Goal: Information Seeking & Learning: Compare options

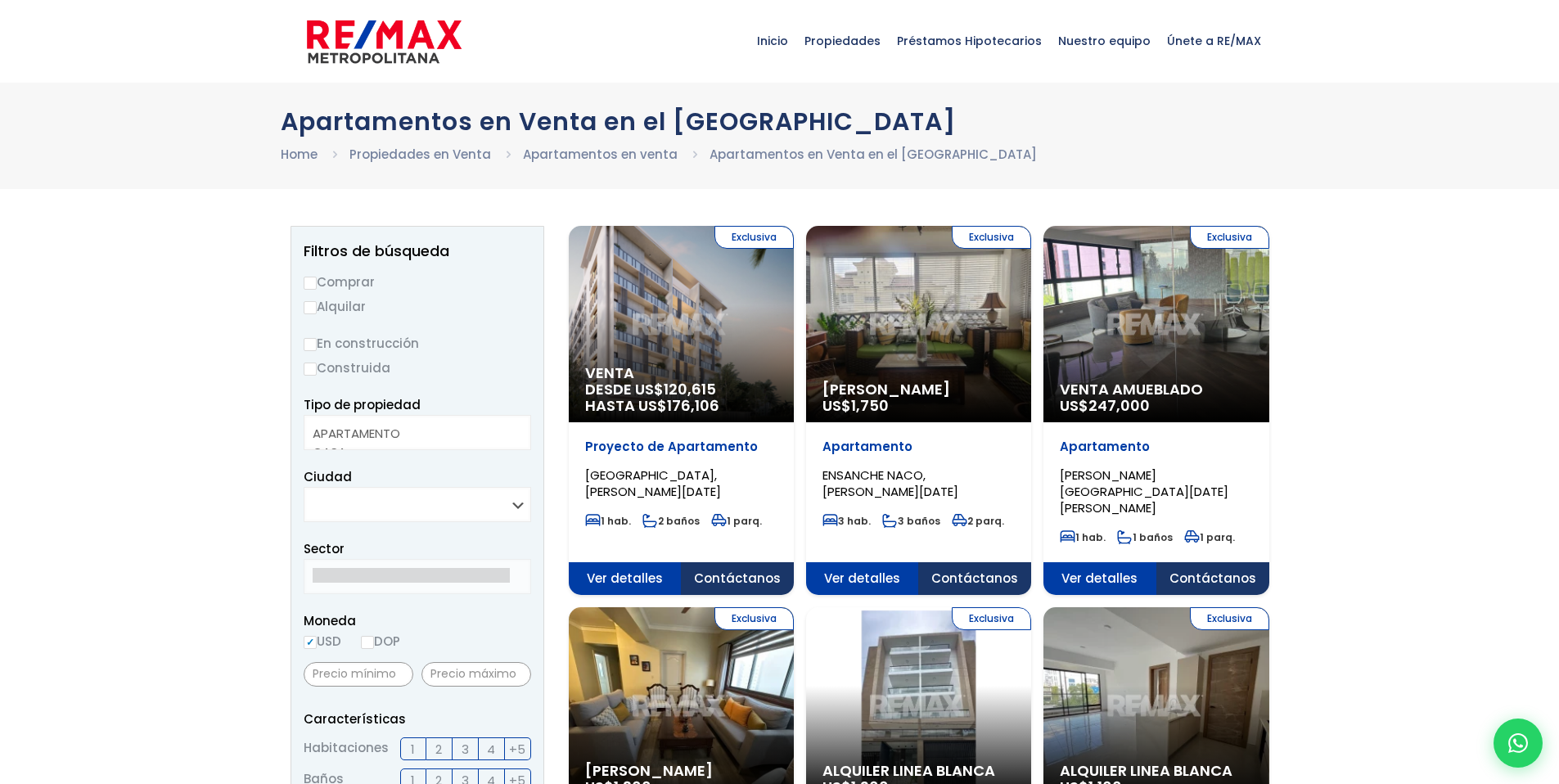
select select
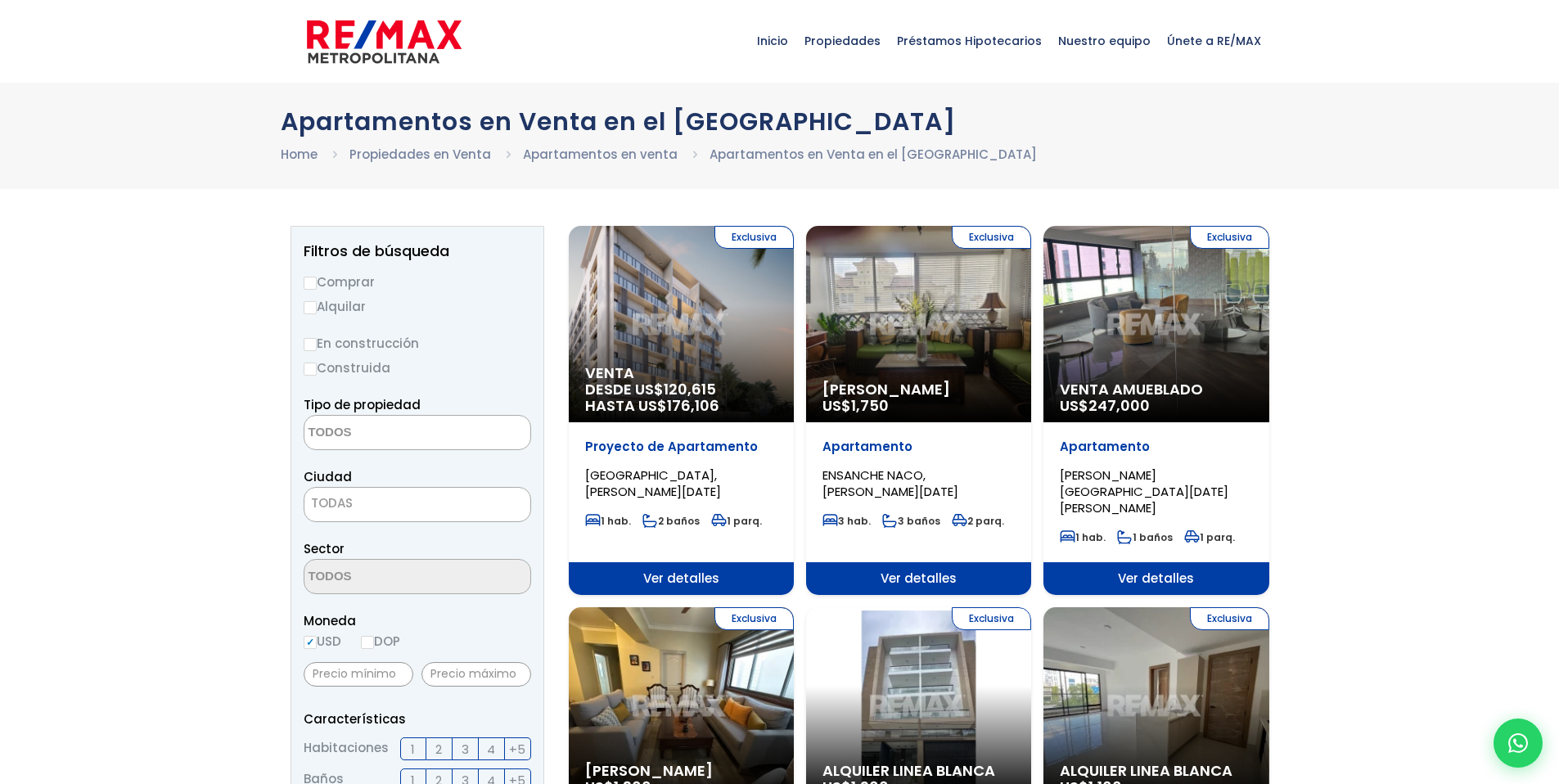
click at [316, 277] on input "Comprar" at bounding box center [309, 282] width 13 height 13
radio input "true"
click at [321, 344] on label "En construcción" at bounding box center [417, 343] width 228 height 21
click at [0, 0] on input "En construcción" at bounding box center [0, 0] width 0 height 0
click at [312, 345] on input "En construcción" at bounding box center [309, 344] width 13 height 13
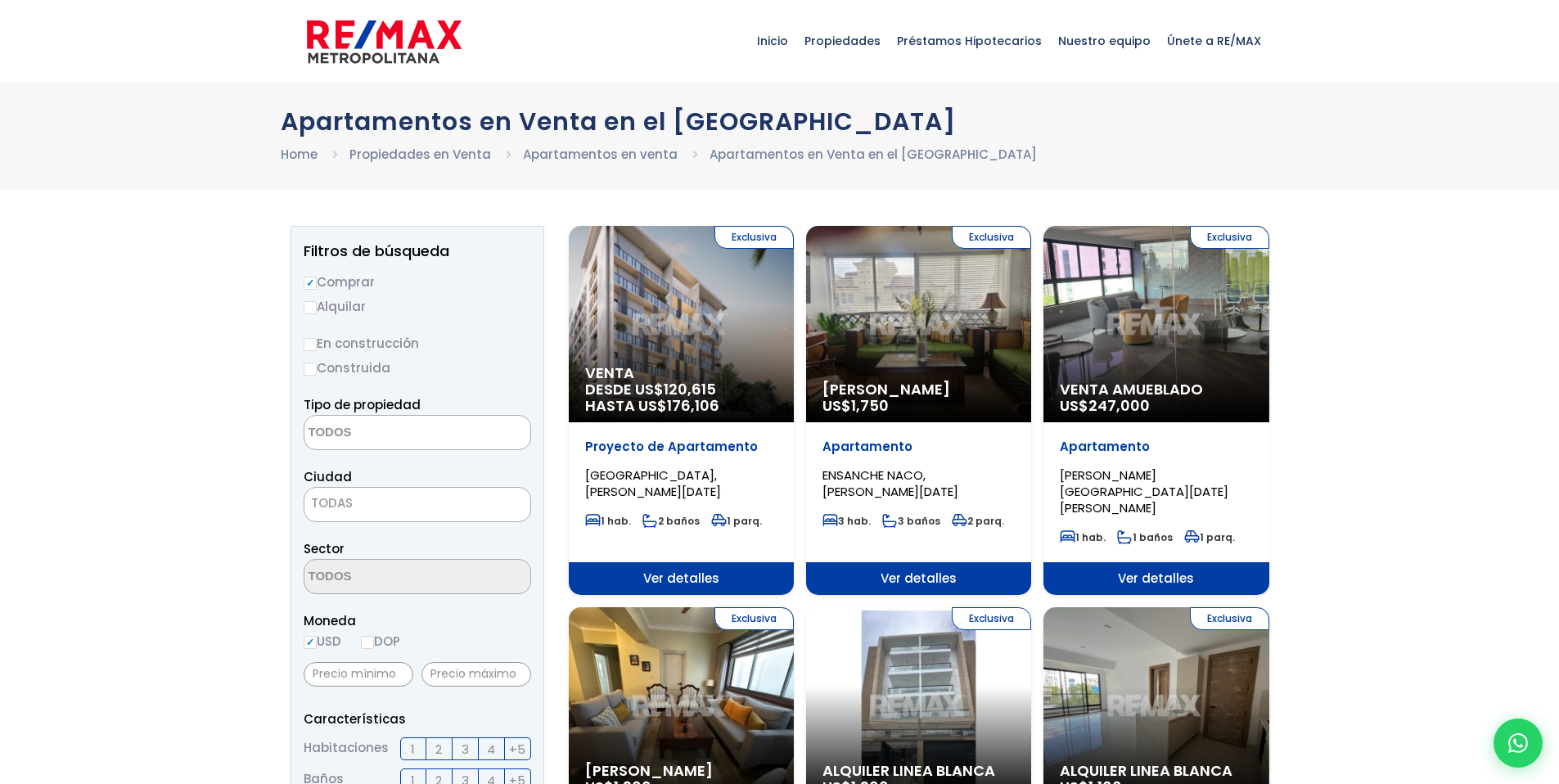
radio input "true"
click at [313, 369] on input "Construida" at bounding box center [309, 369] width 13 height 13
radio input "true"
click at [307, 344] on input "En construcción" at bounding box center [309, 344] width 13 height 13
radio input "true"
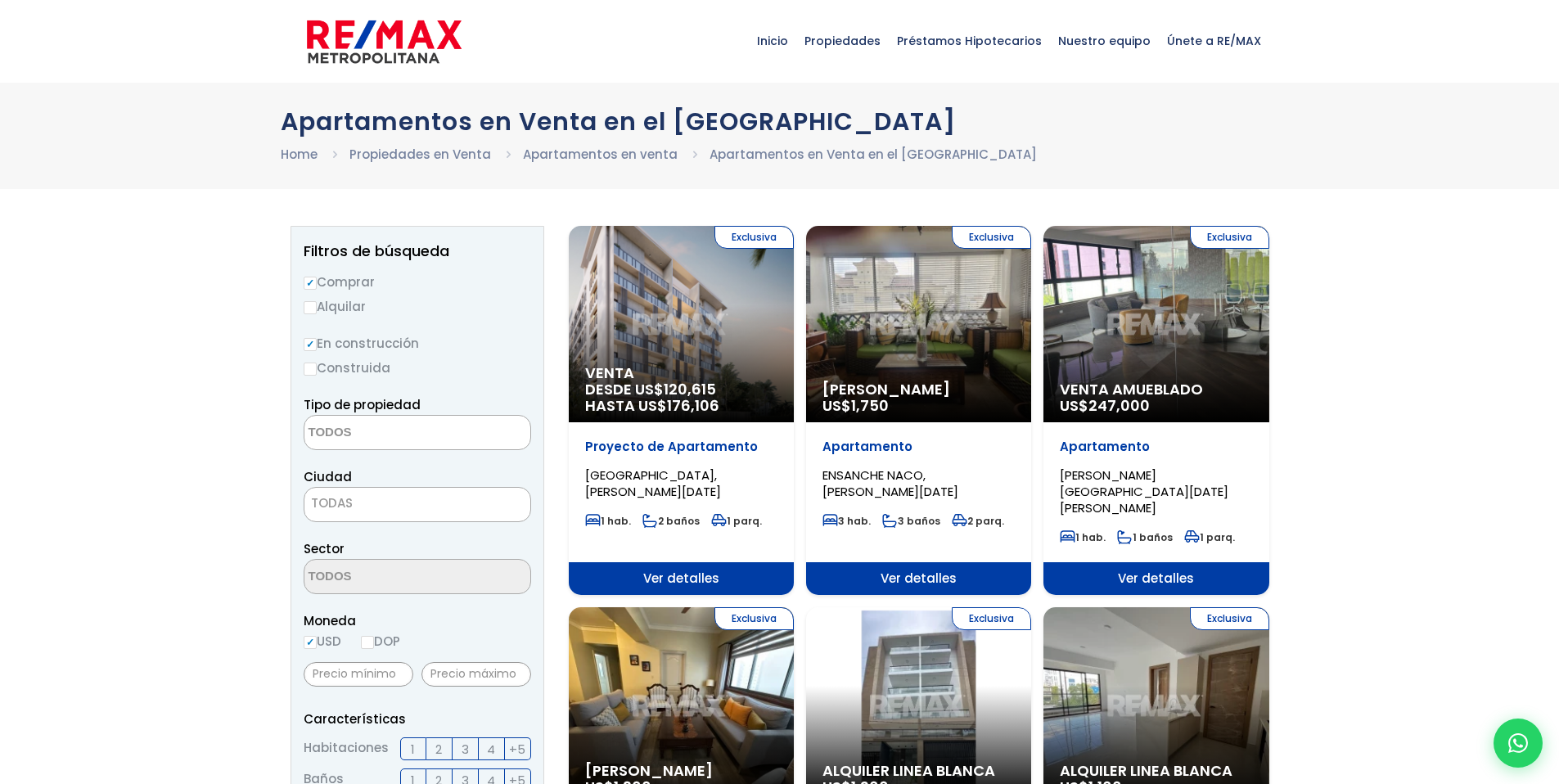
click at [310, 368] on input "Construida" at bounding box center [309, 369] width 13 height 13
radio input "true"
click at [363, 406] on span "Tipo de propiedad" at bounding box center [362, 403] width 117 height 17
click at [342, 426] on textarea "Search" at bounding box center [384, 432] width 159 height 35
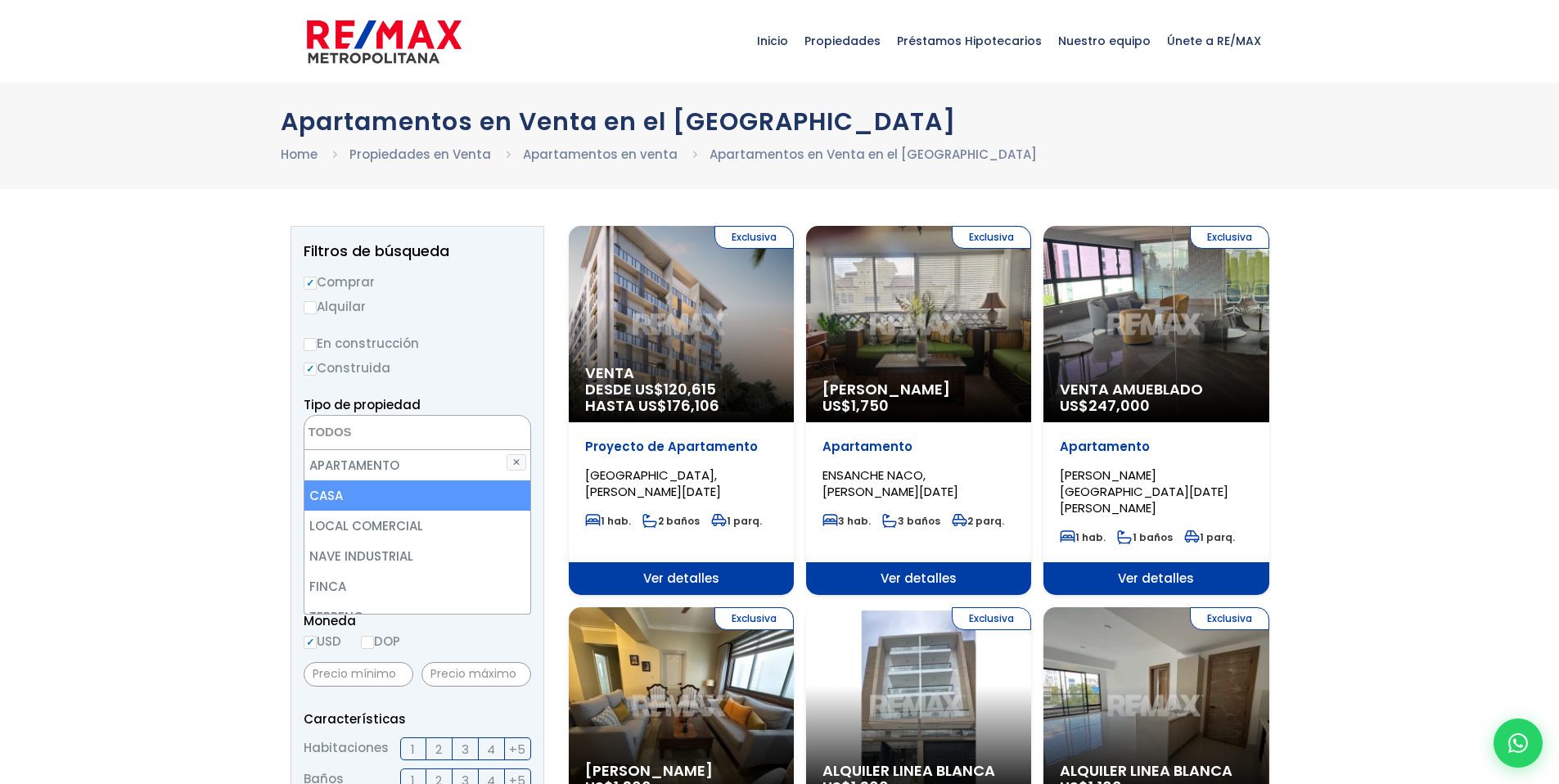
click at [340, 492] on li "CASA" at bounding box center [417, 495] width 226 height 30
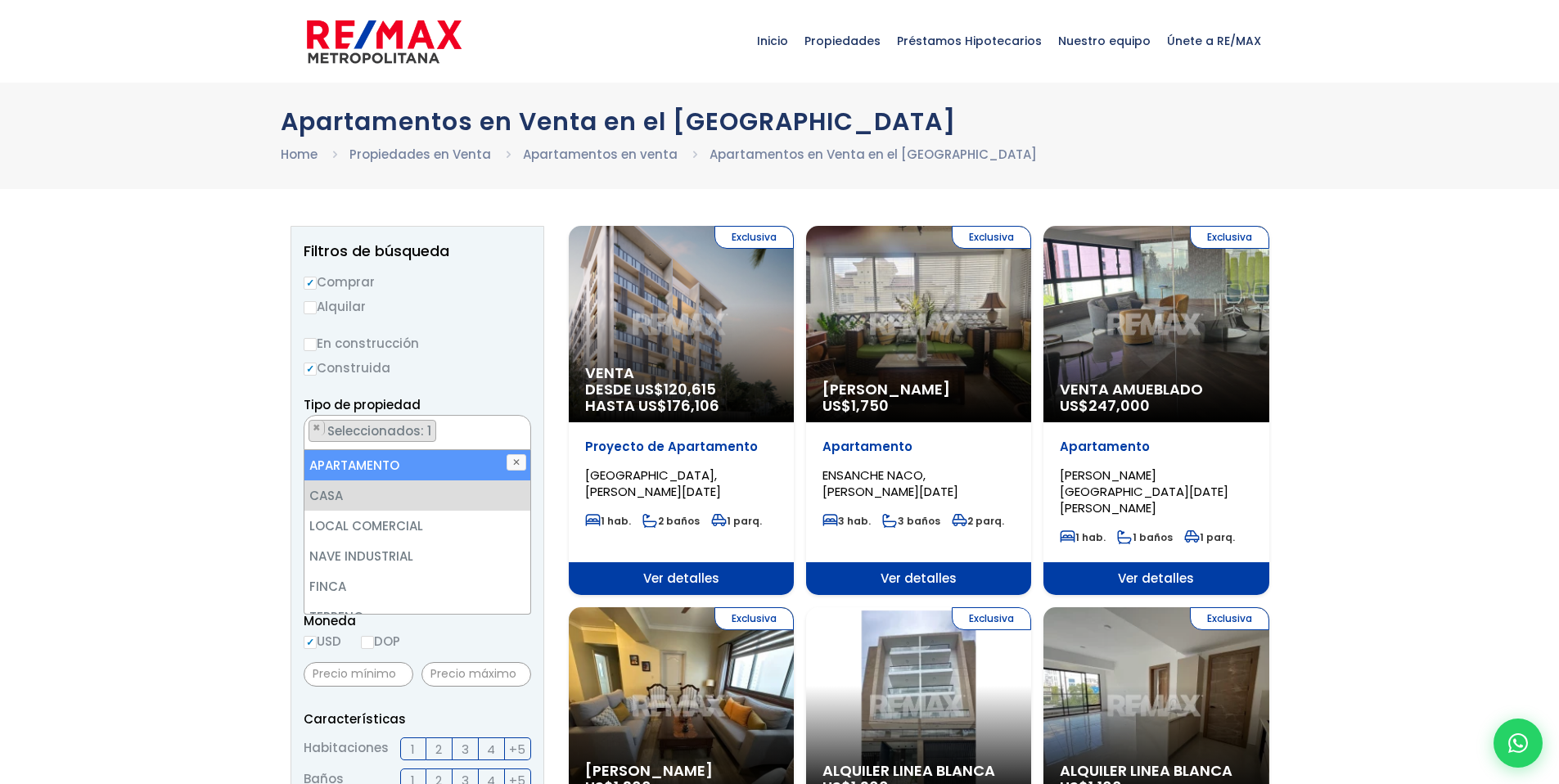
click at [338, 469] on li "APARTAMENTO" at bounding box center [417, 465] width 226 height 30
select select "apartment"
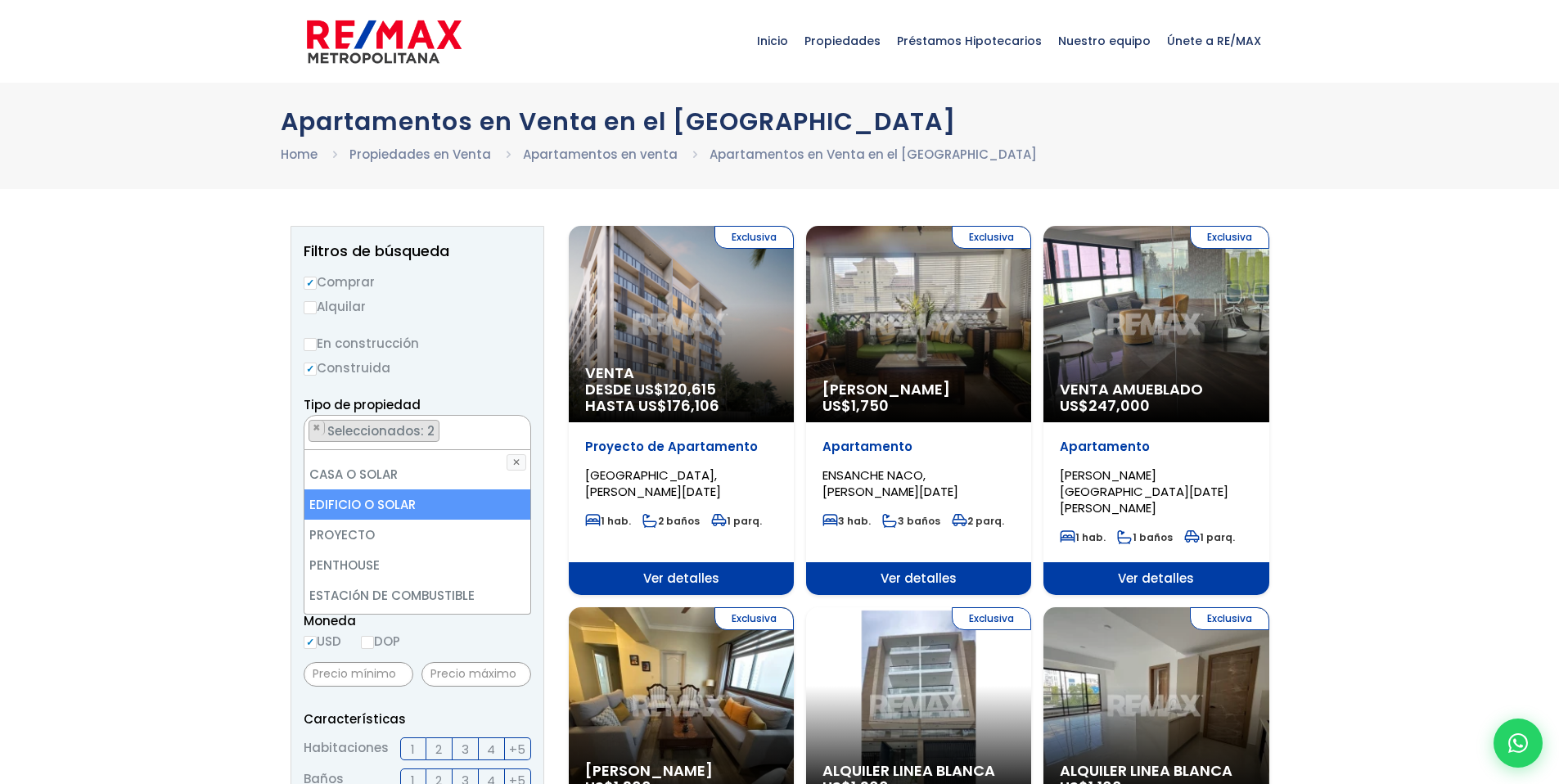
scroll to position [321, 0]
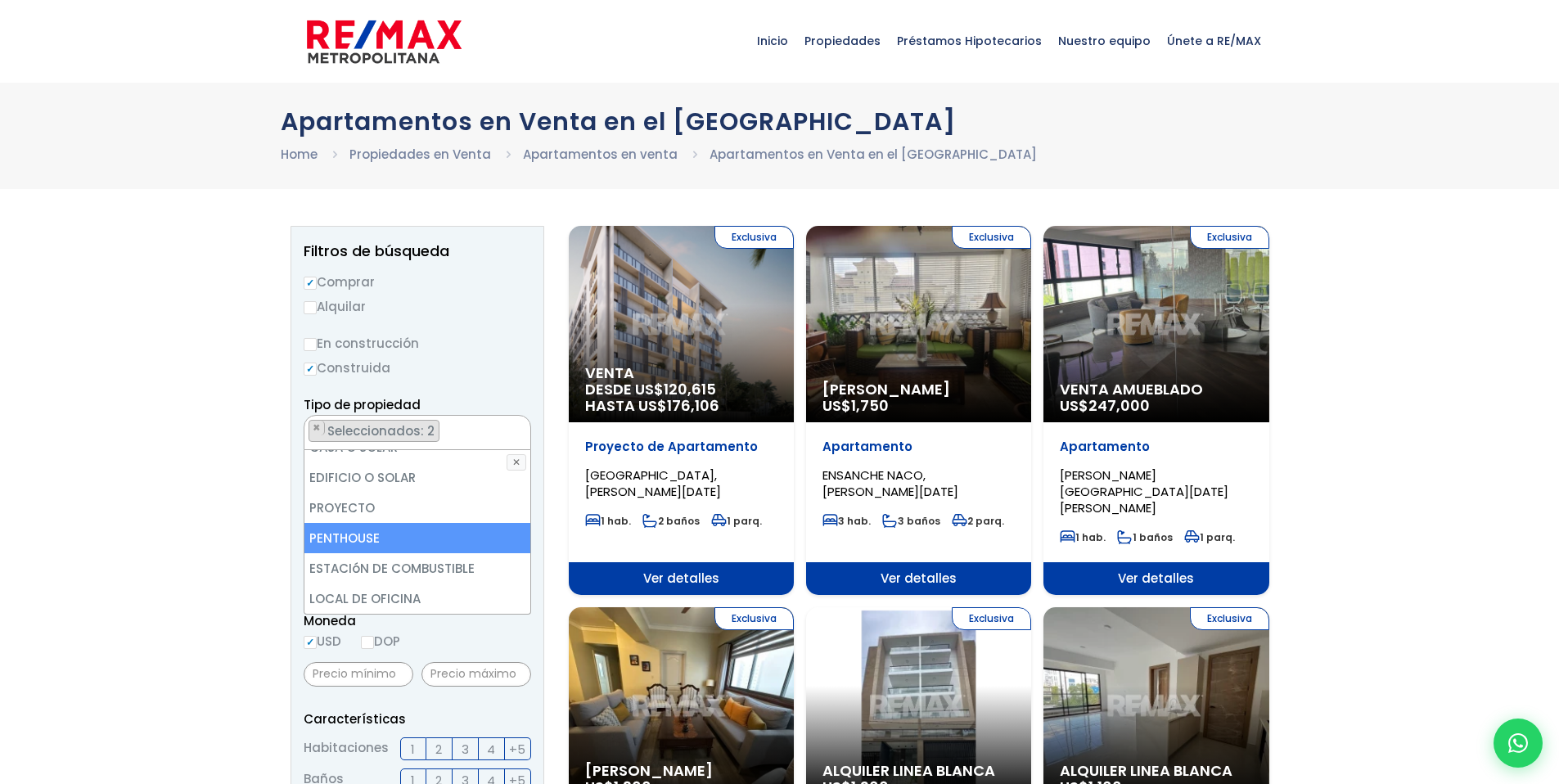
click at [371, 545] on li "PENTHOUSE" at bounding box center [417, 538] width 226 height 30
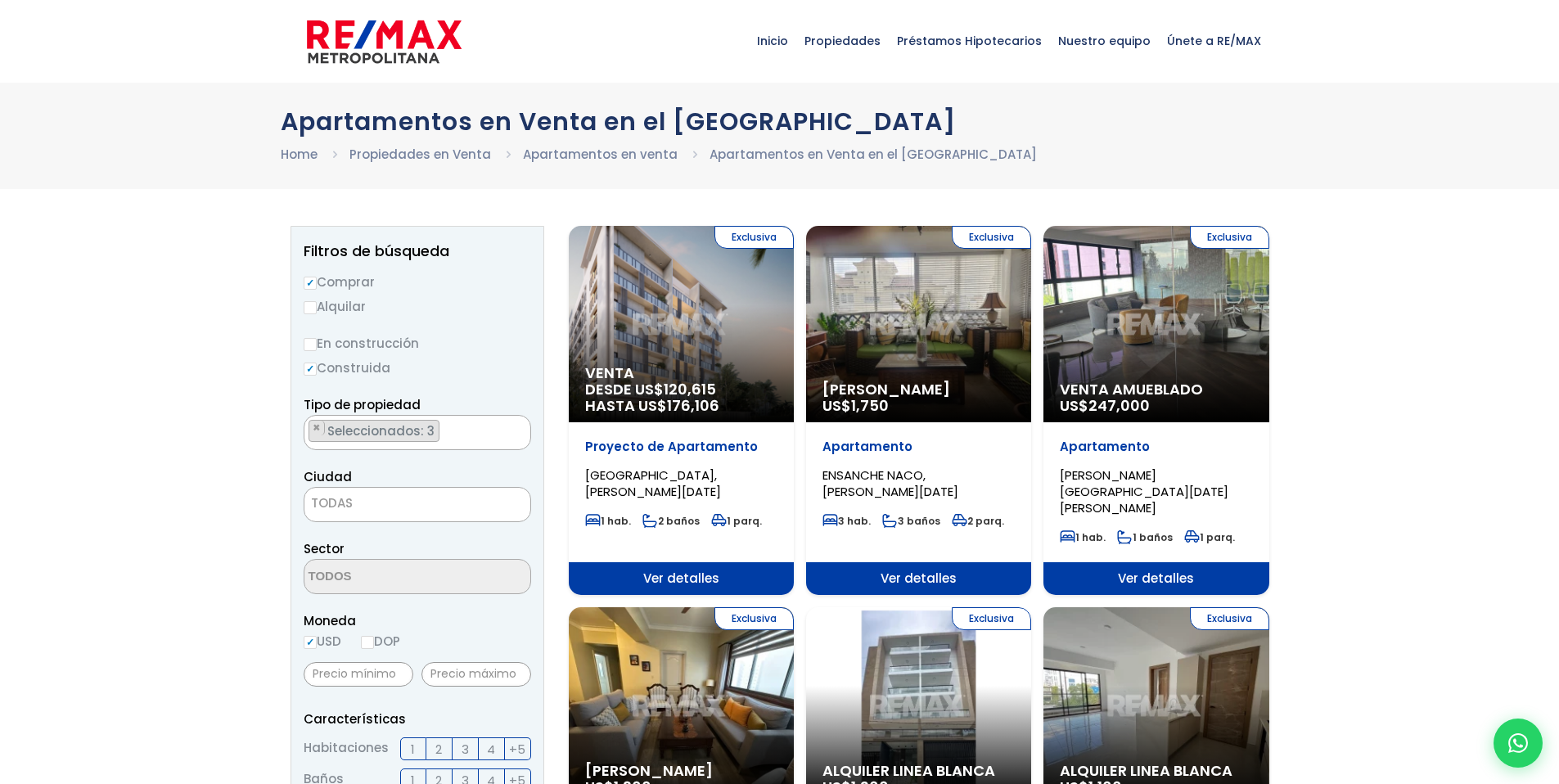
click at [384, 502] on span "TODAS" at bounding box center [417, 503] width 226 height 23
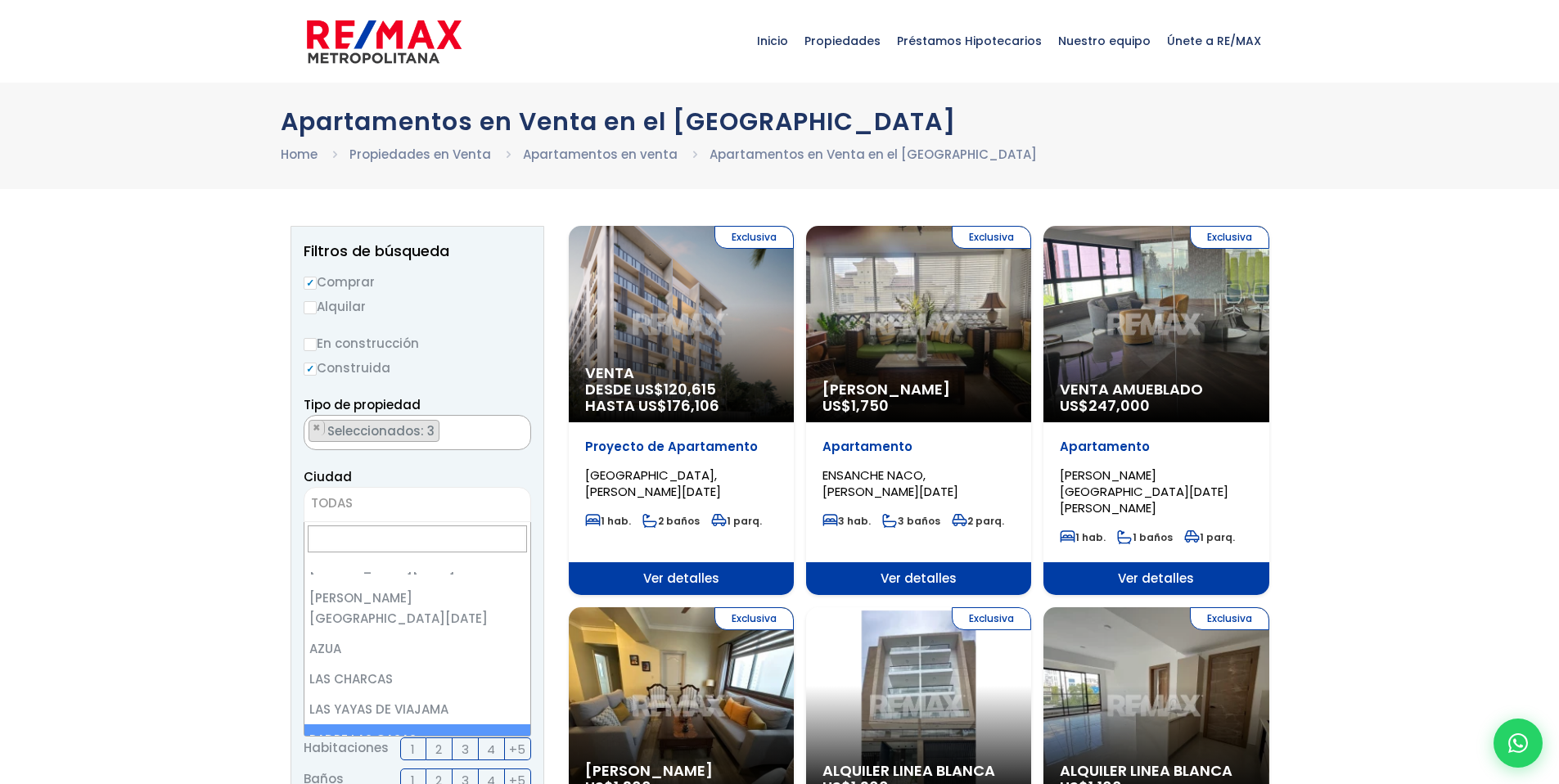
scroll to position [0, 0]
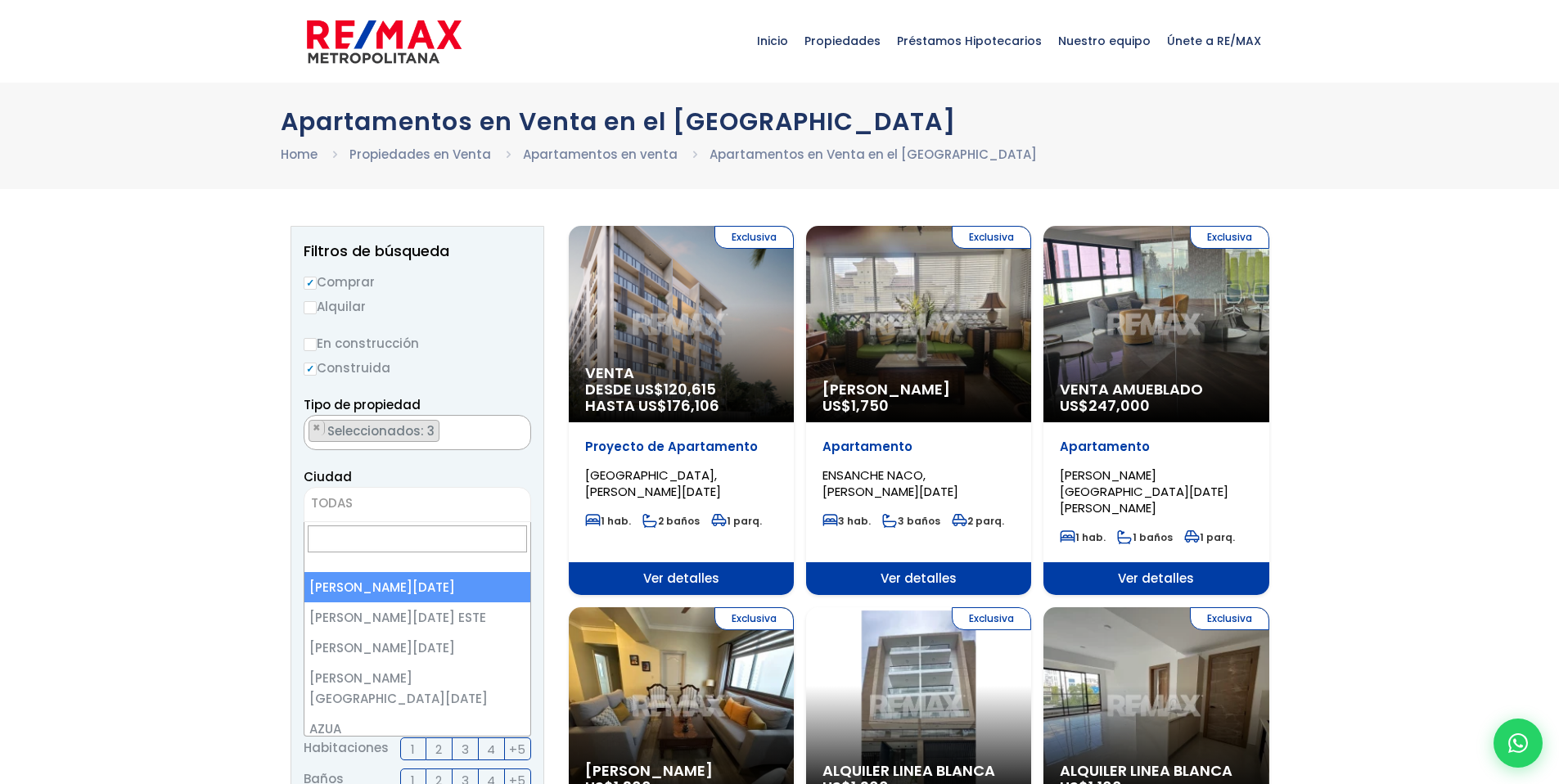
select select "1"
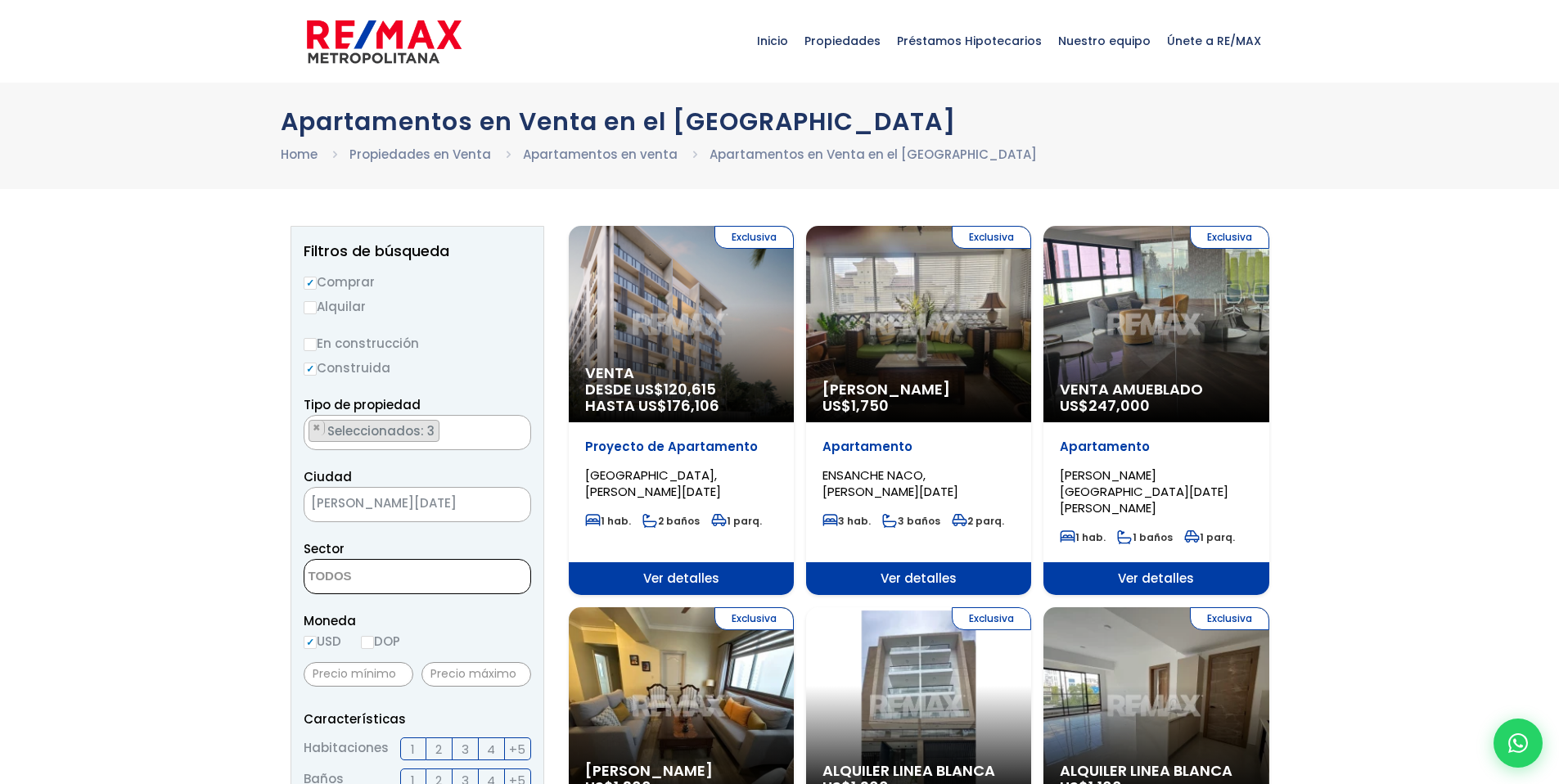
click at [366, 580] on textarea "Search" at bounding box center [384, 576] width 159 height 35
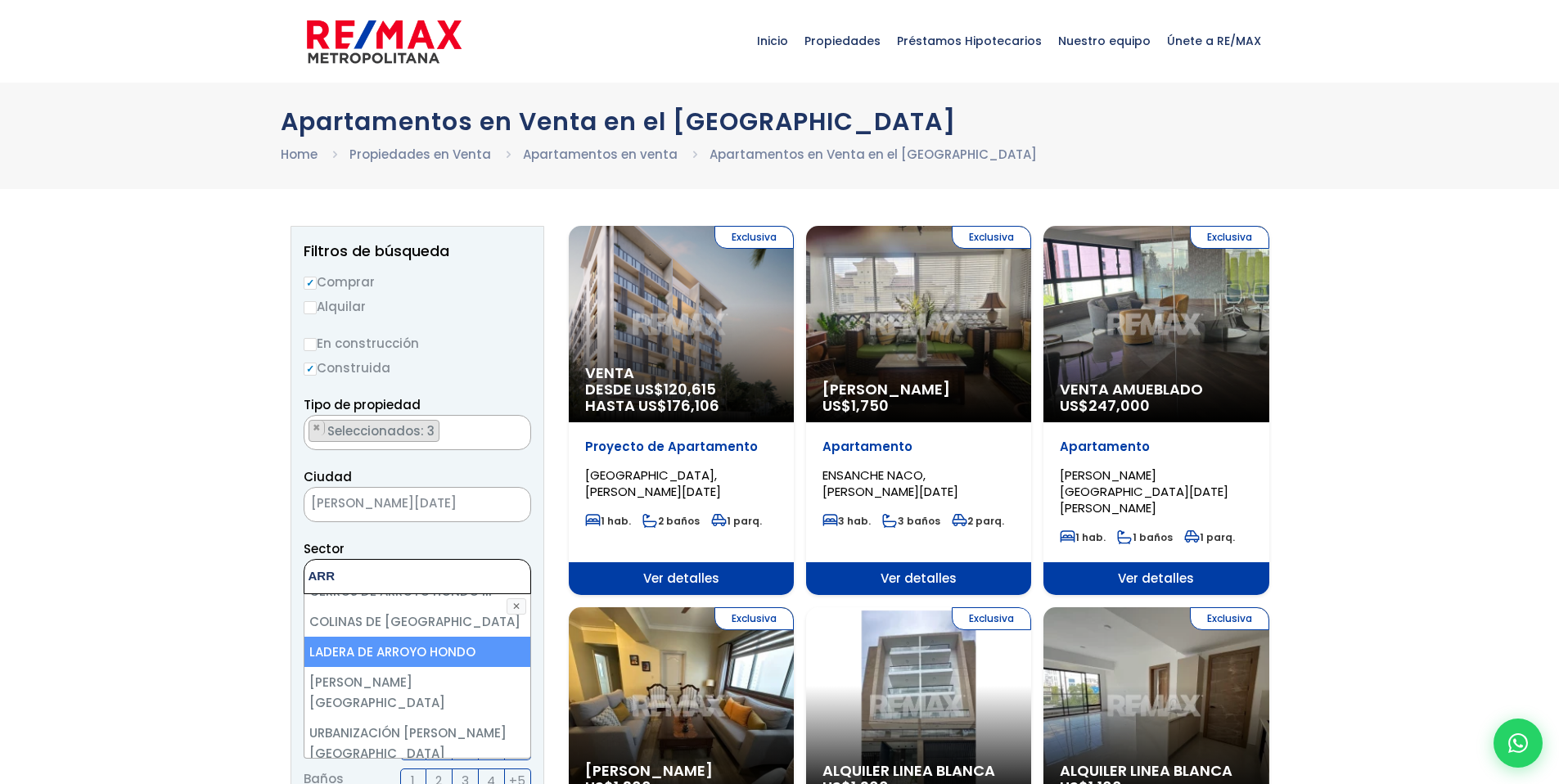
scroll to position [245, 0]
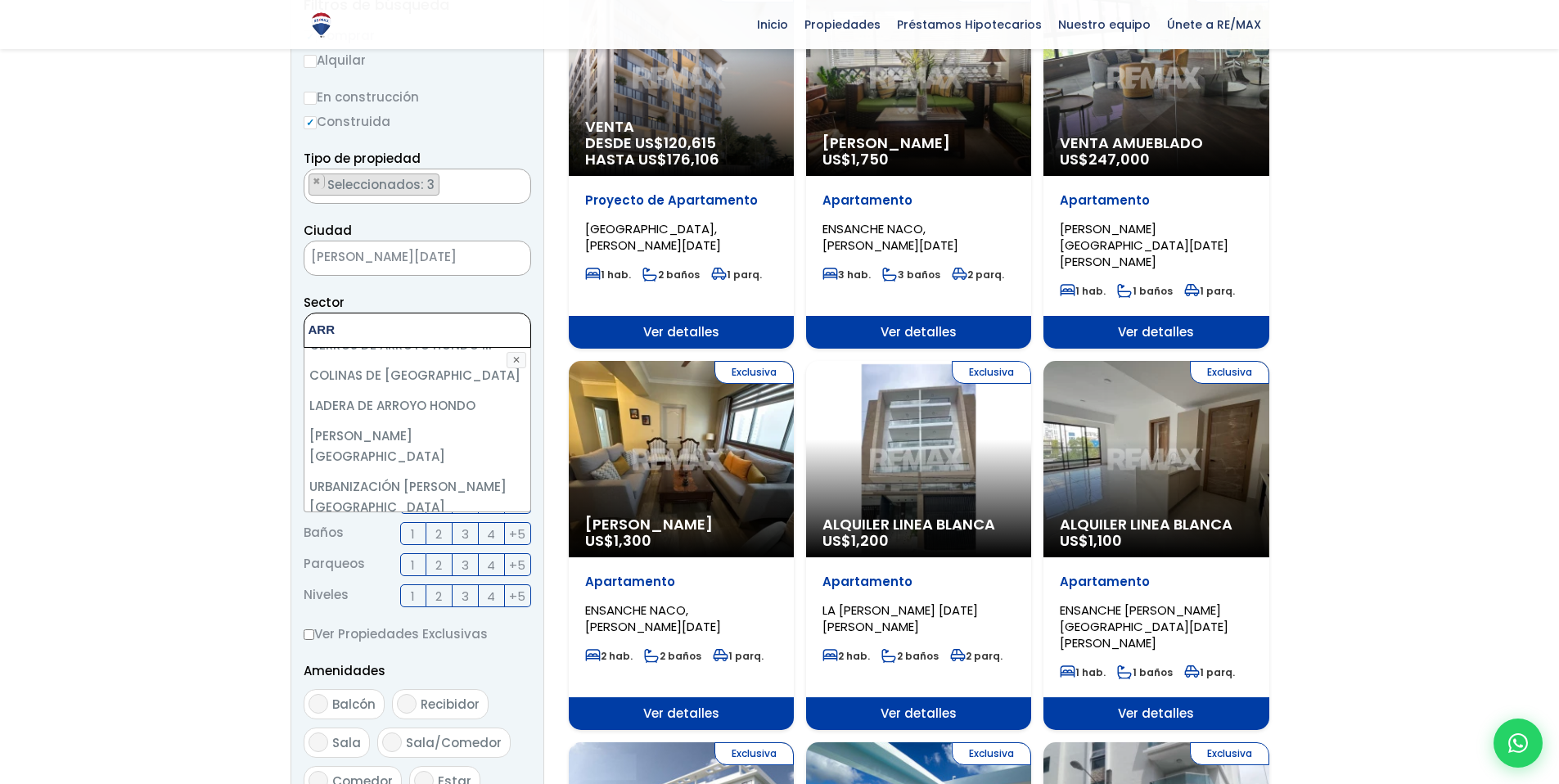
type textarea "ARR"
click at [380, 543] on li "Viejo Arroyo Hondo" at bounding box center [417, 557] width 226 height 30
select select "16301"
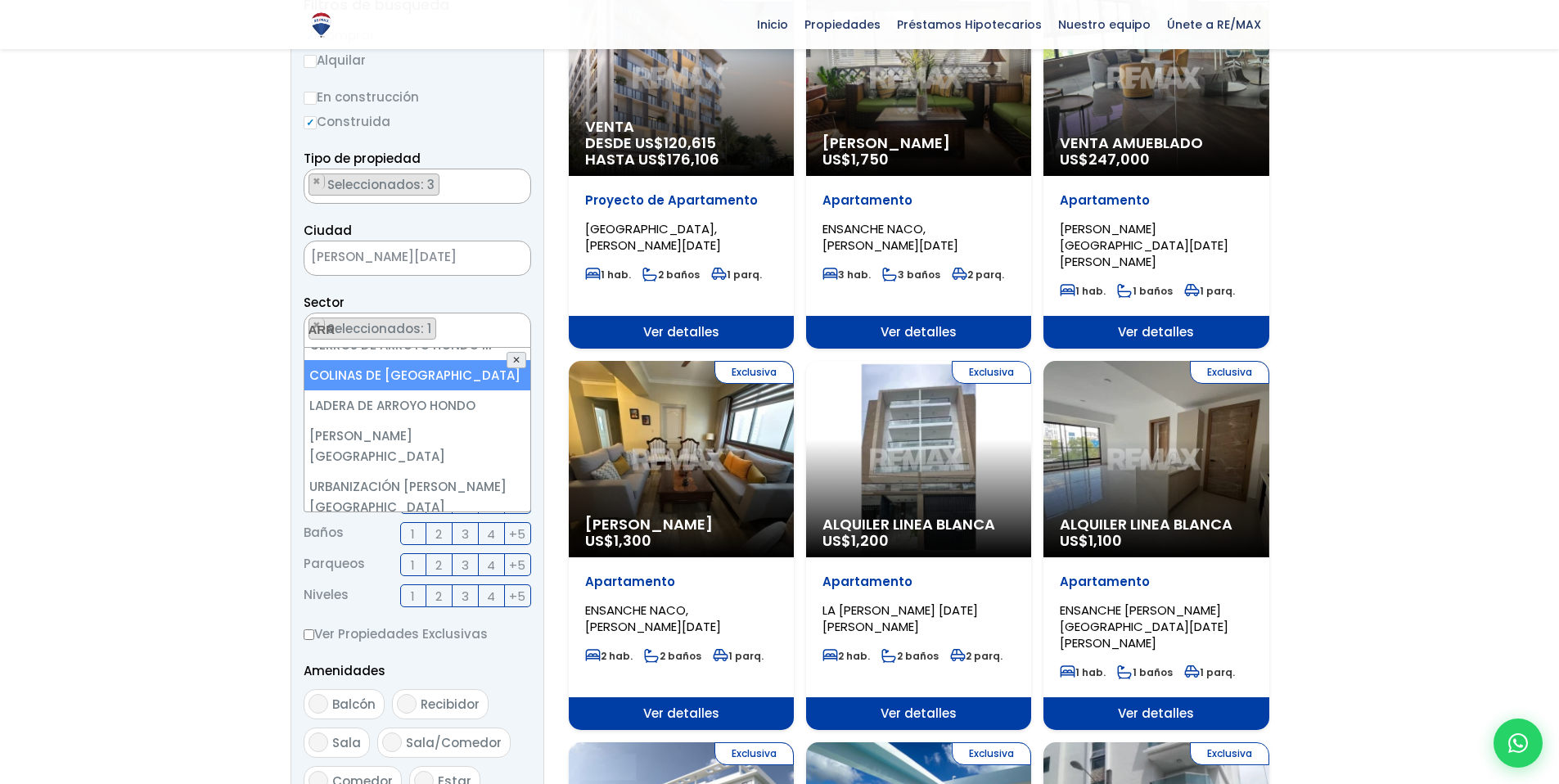
click at [516, 359] on button "✕" at bounding box center [517, 360] width 20 height 16
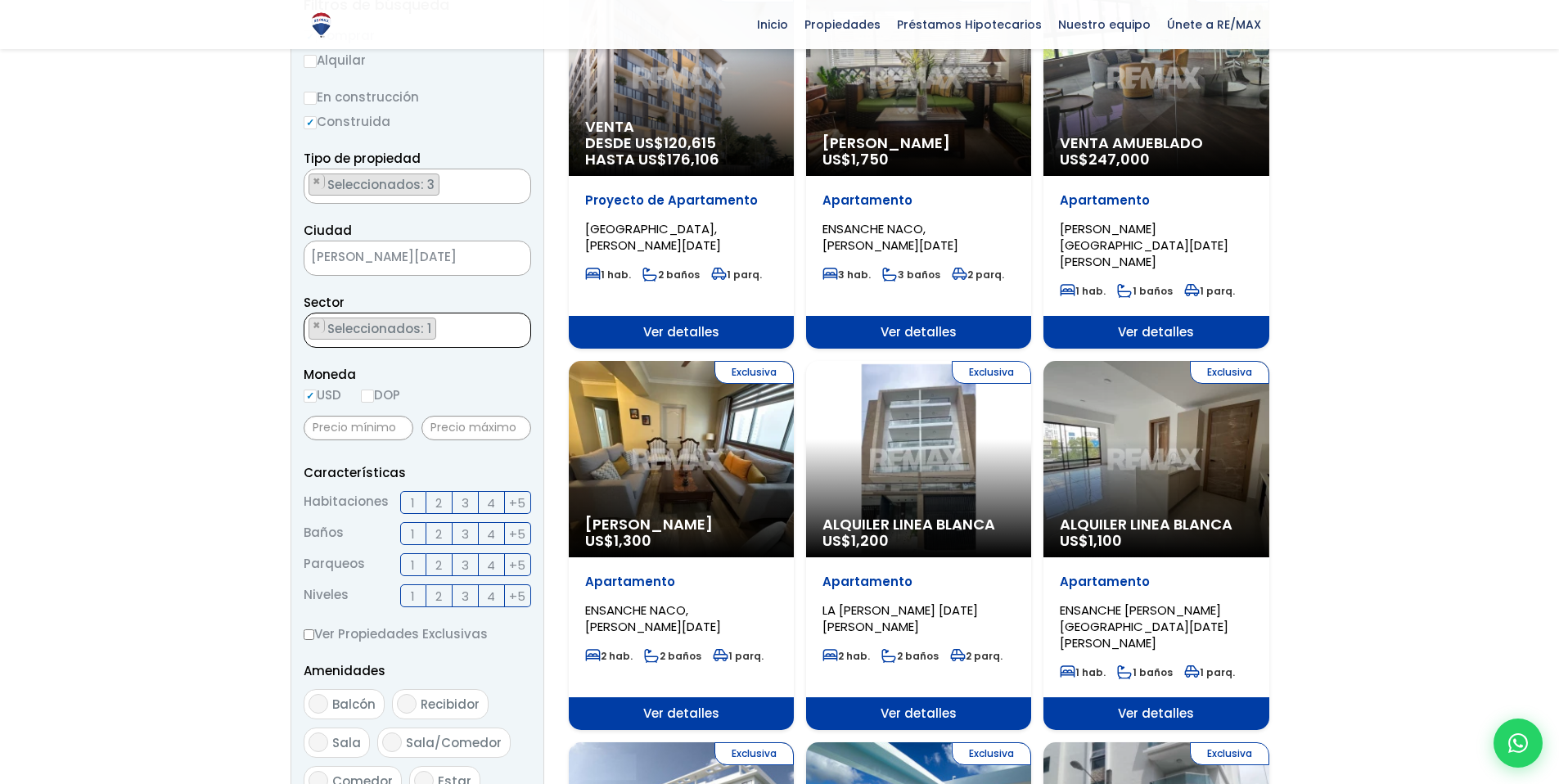
click at [454, 331] on ul "× Seleccionados: 1" at bounding box center [407, 330] width 206 height 35
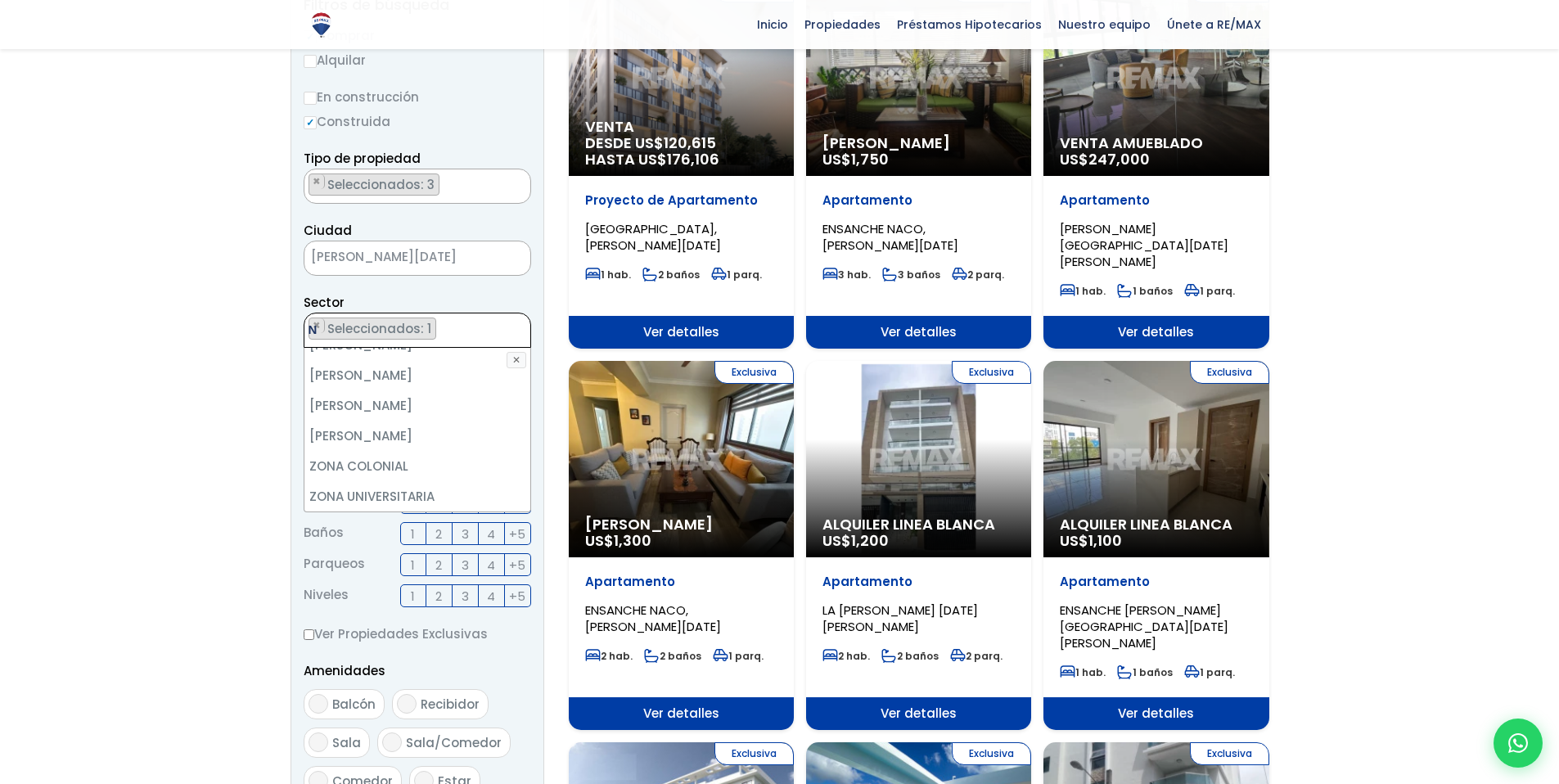
scroll to position [0, 0]
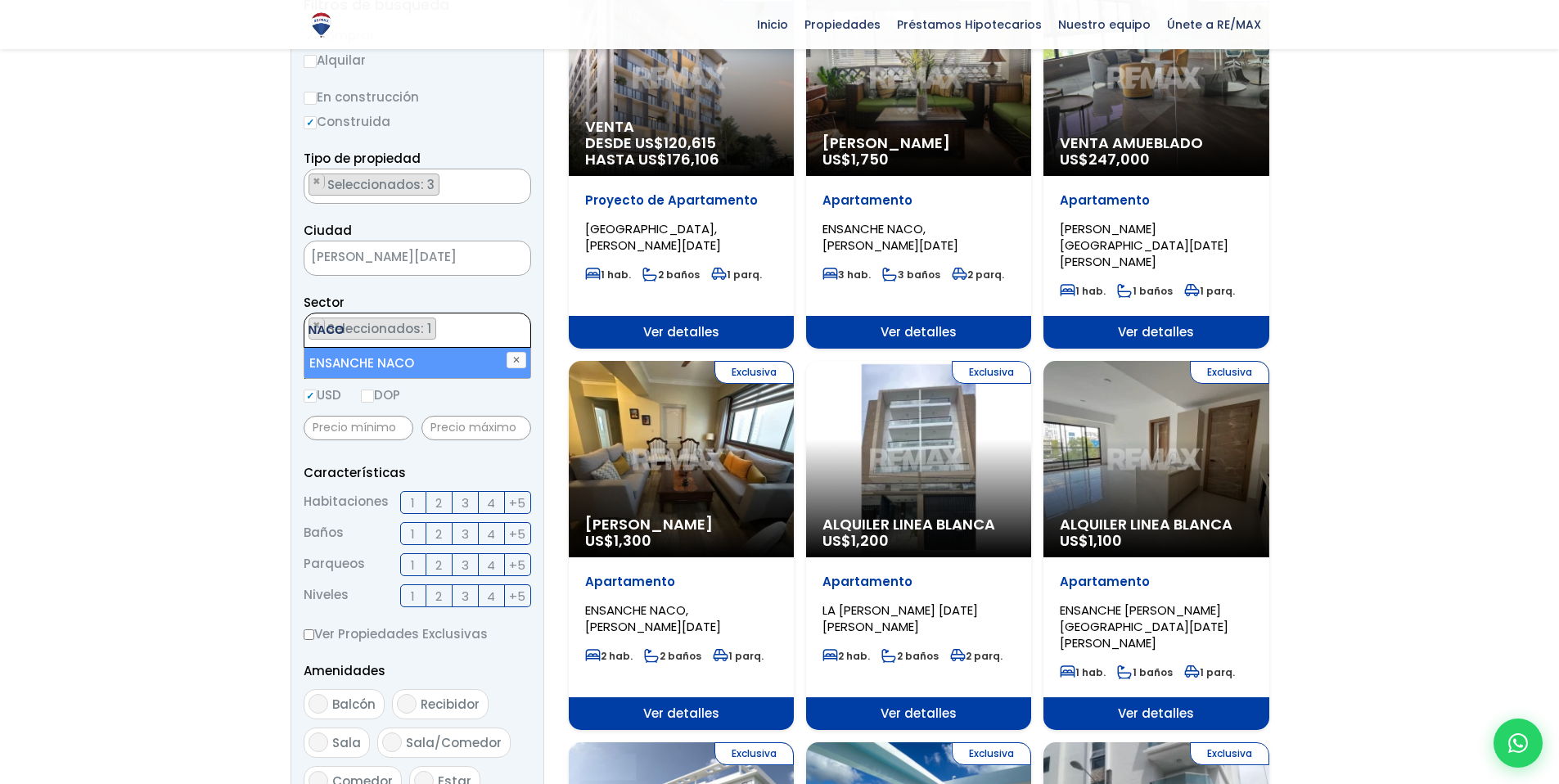
type textarea "NACO"
click at [346, 359] on li "ENSANCHE NACO" at bounding box center [417, 363] width 226 height 30
select select "182"
click at [483, 325] on ul "× Seleccionados: 2 × Seleccionados: 2" at bounding box center [407, 330] width 206 height 35
type textarea "SERR"
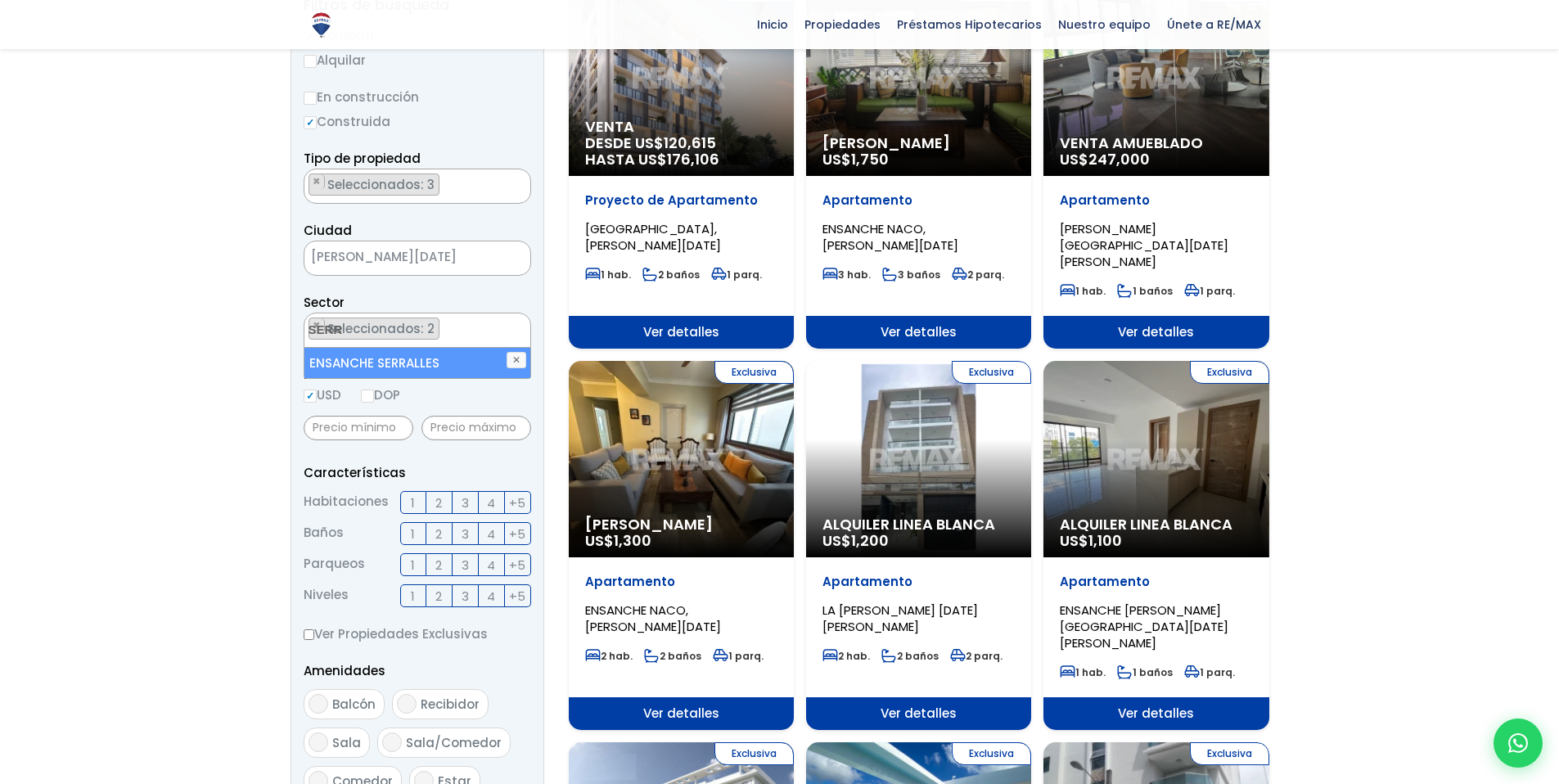
click at [411, 365] on li "ENSANCHE SERRALLES" at bounding box center [417, 363] width 226 height 30
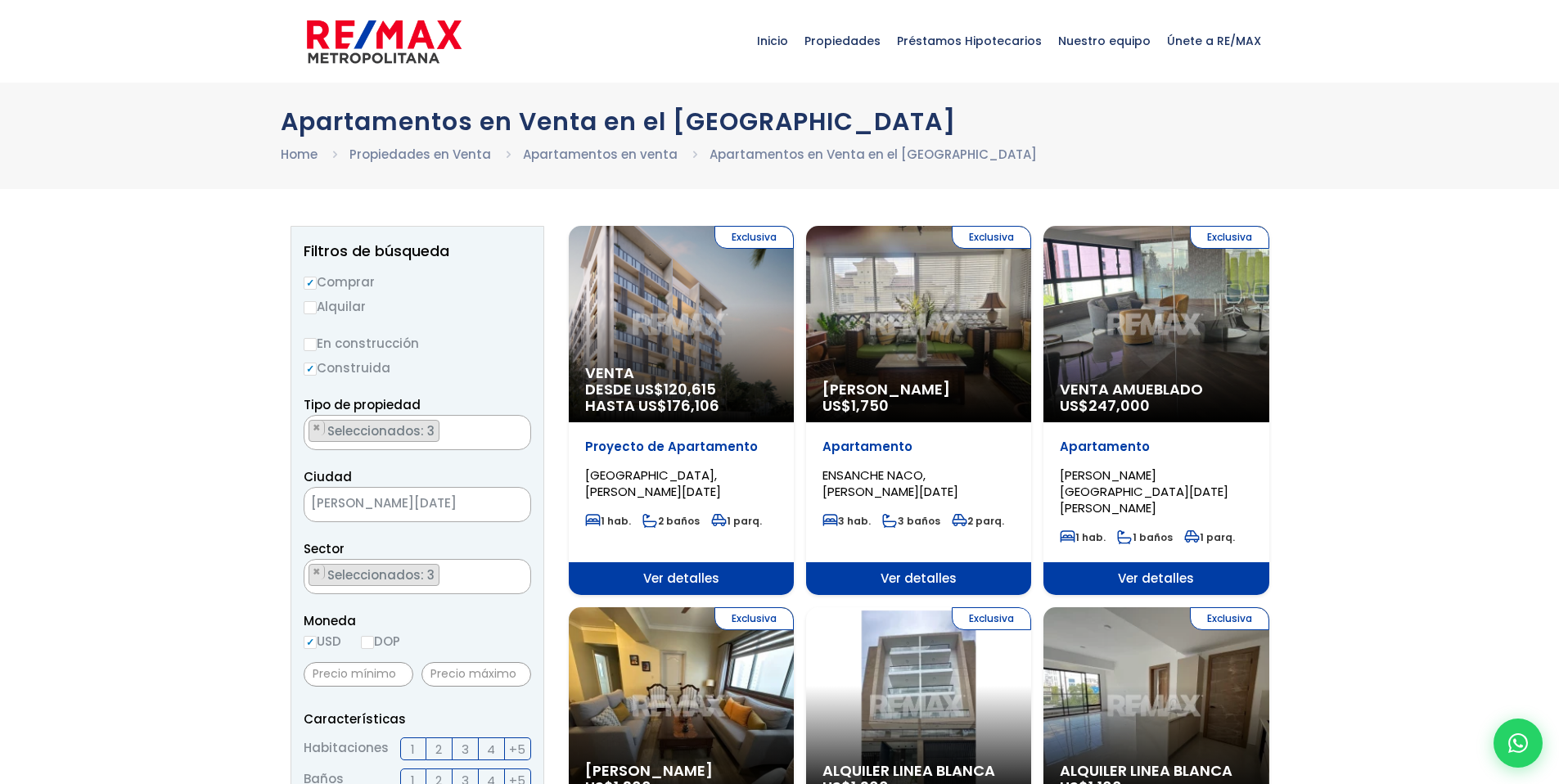
click at [316, 343] on input "En construcción" at bounding box center [309, 344] width 13 height 13
radio input "true"
click at [307, 280] on input "Comprar" at bounding box center [309, 282] width 13 height 13
click at [307, 359] on label "Construida" at bounding box center [417, 368] width 228 height 21
click at [0, 0] on input "Construida" at bounding box center [0, 0] width 0 height 0
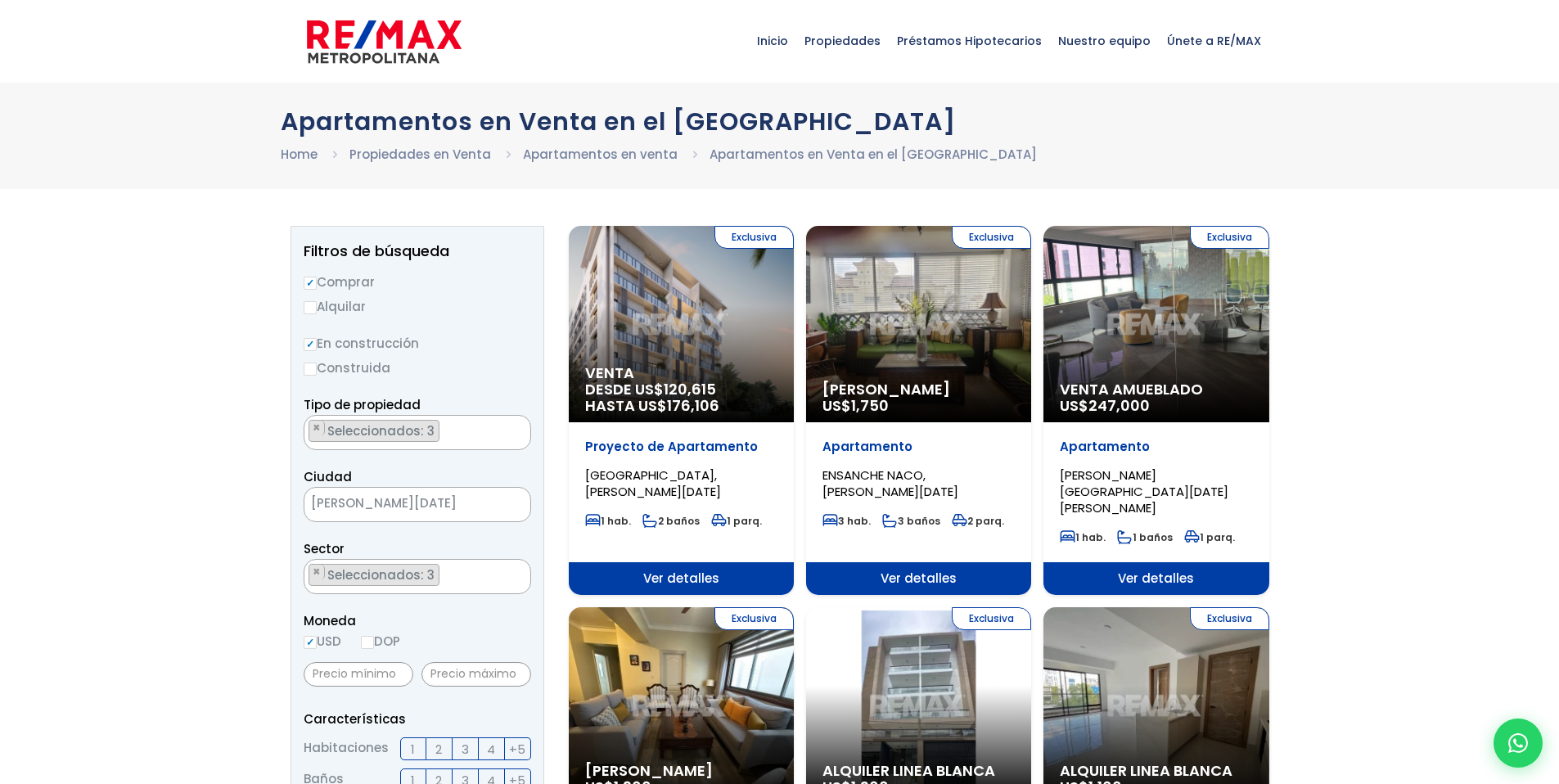
click at [305, 368] on input "Construida" at bounding box center [309, 369] width 13 height 13
radio input "true"
click at [307, 341] on input "En construcción" at bounding box center [309, 344] width 13 height 13
radio input "true"
click at [310, 367] on input "Construida" at bounding box center [309, 369] width 13 height 13
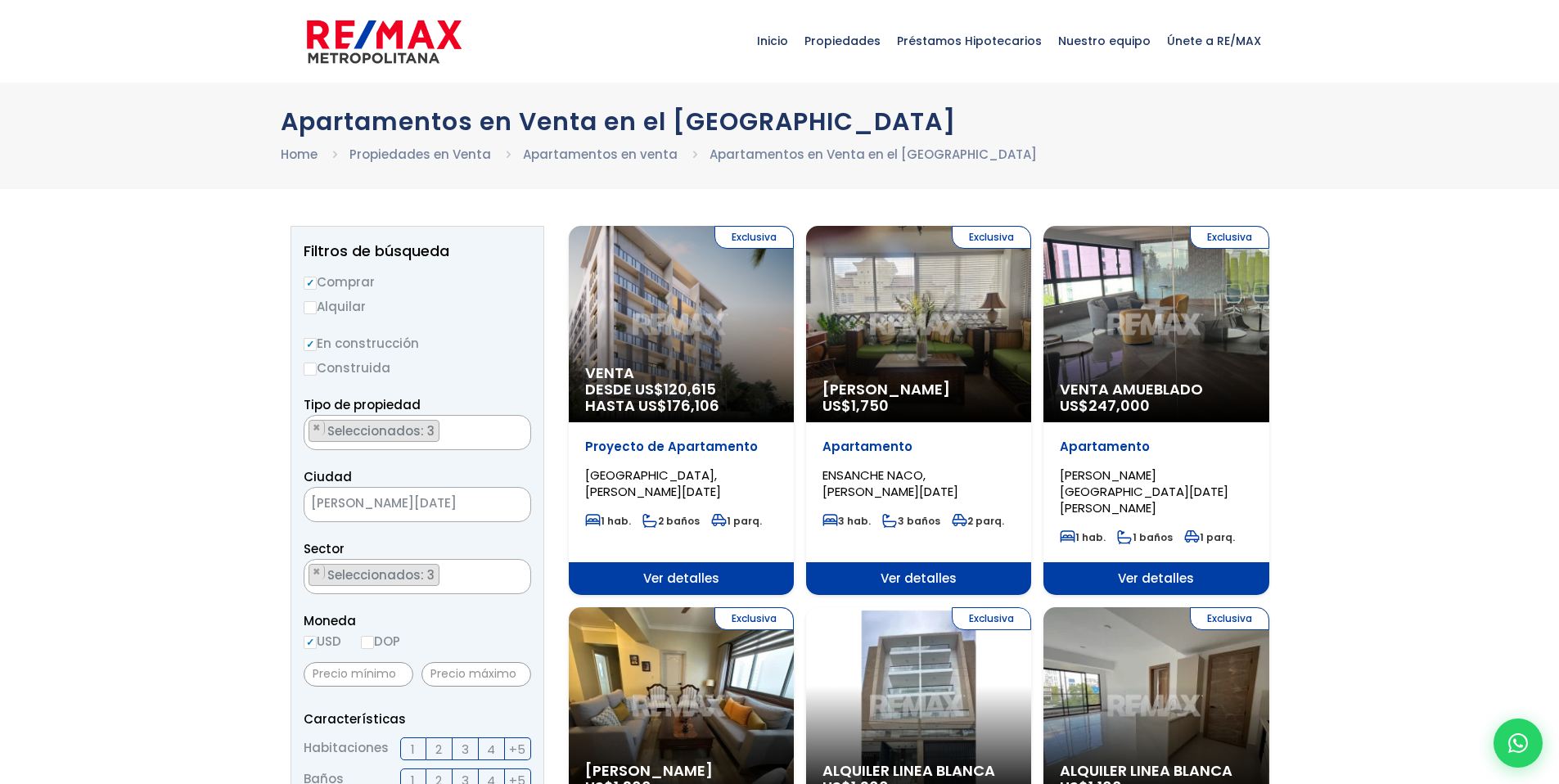
radio input "true"
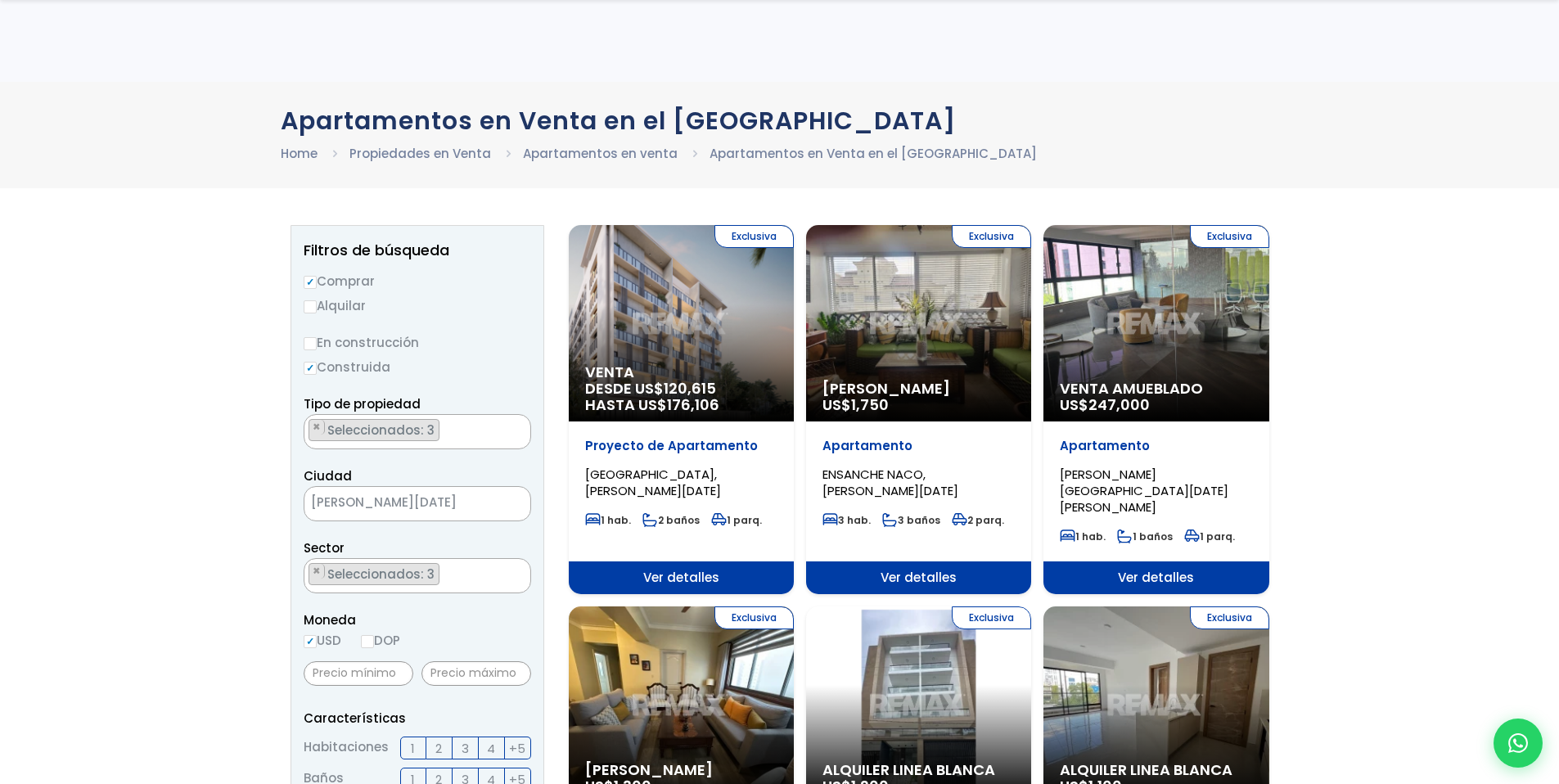
scroll to position [409, 0]
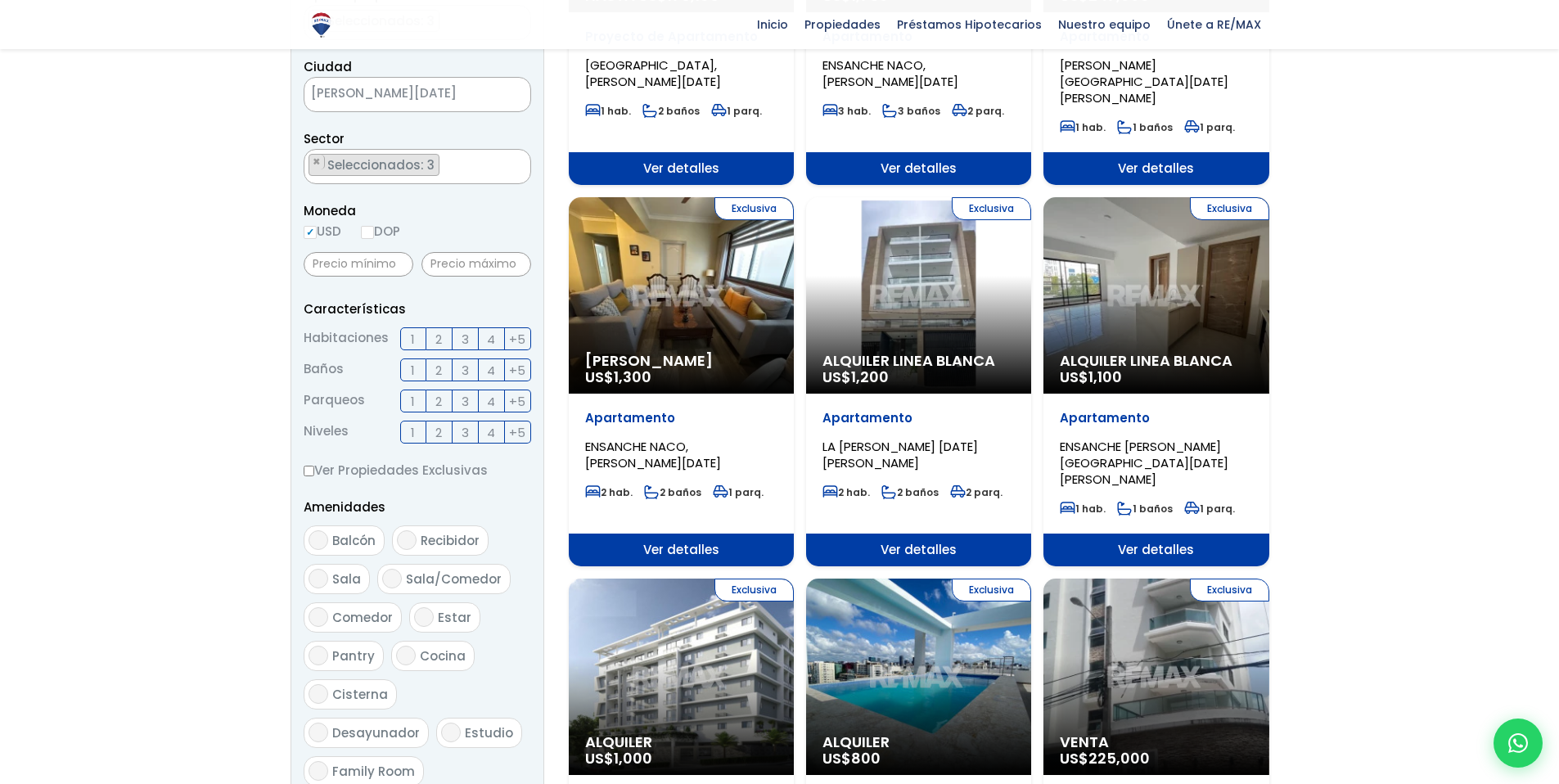
click at [465, 338] on span "3" at bounding box center [464, 339] width 7 height 21
click at [0, 0] on input "3" at bounding box center [0, 0] width 0 height 0
click at [440, 375] on span "2" at bounding box center [438, 370] width 7 height 21
click at [0, 0] on input "2" at bounding box center [0, 0] width 0 height 0
click at [435, 405] on span "2" at bounding box center [438, 400] width 7 height 21
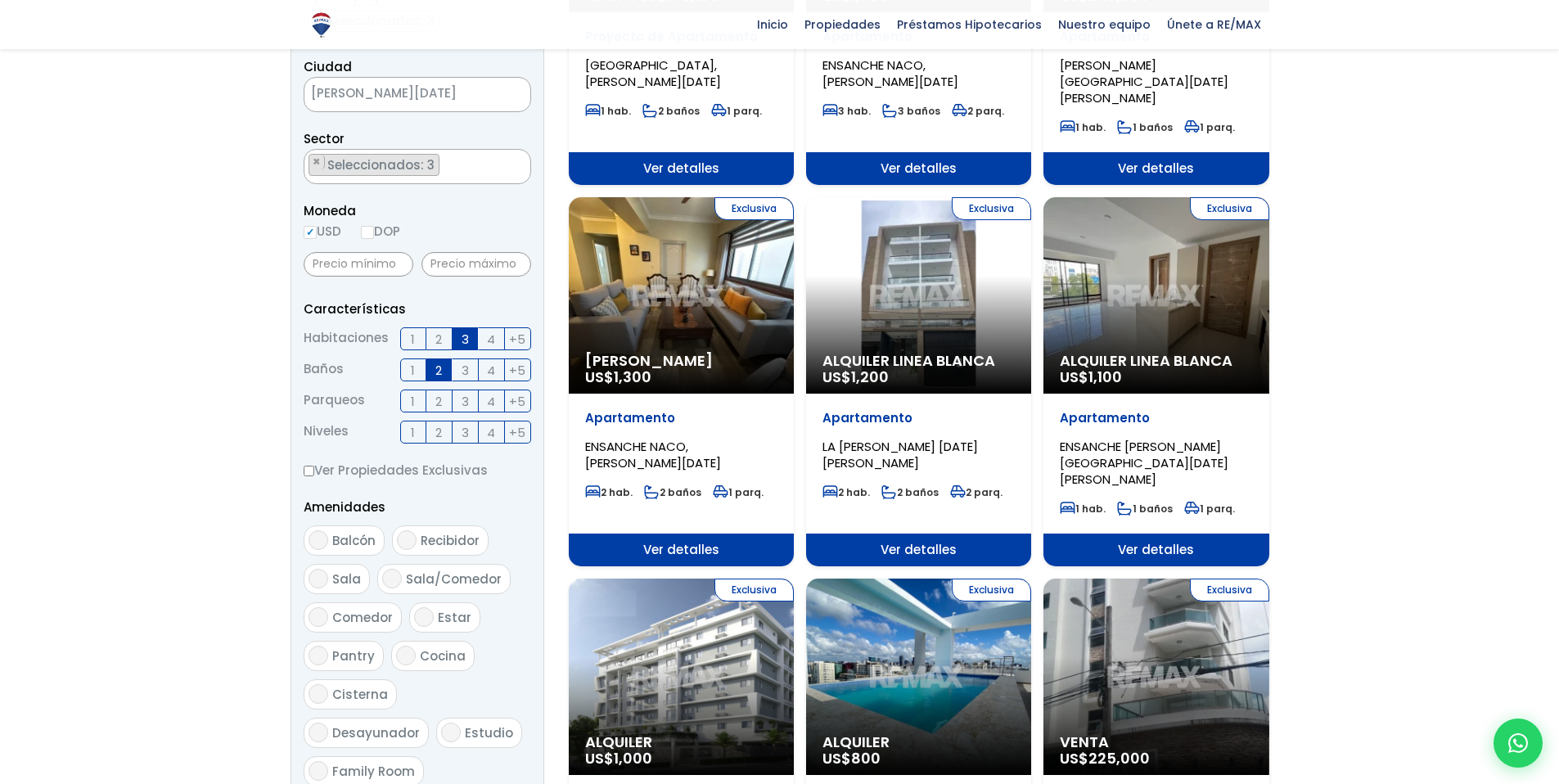
click at [0, 0] on input "2" at bounding box center [0, 0] width 0 height 0
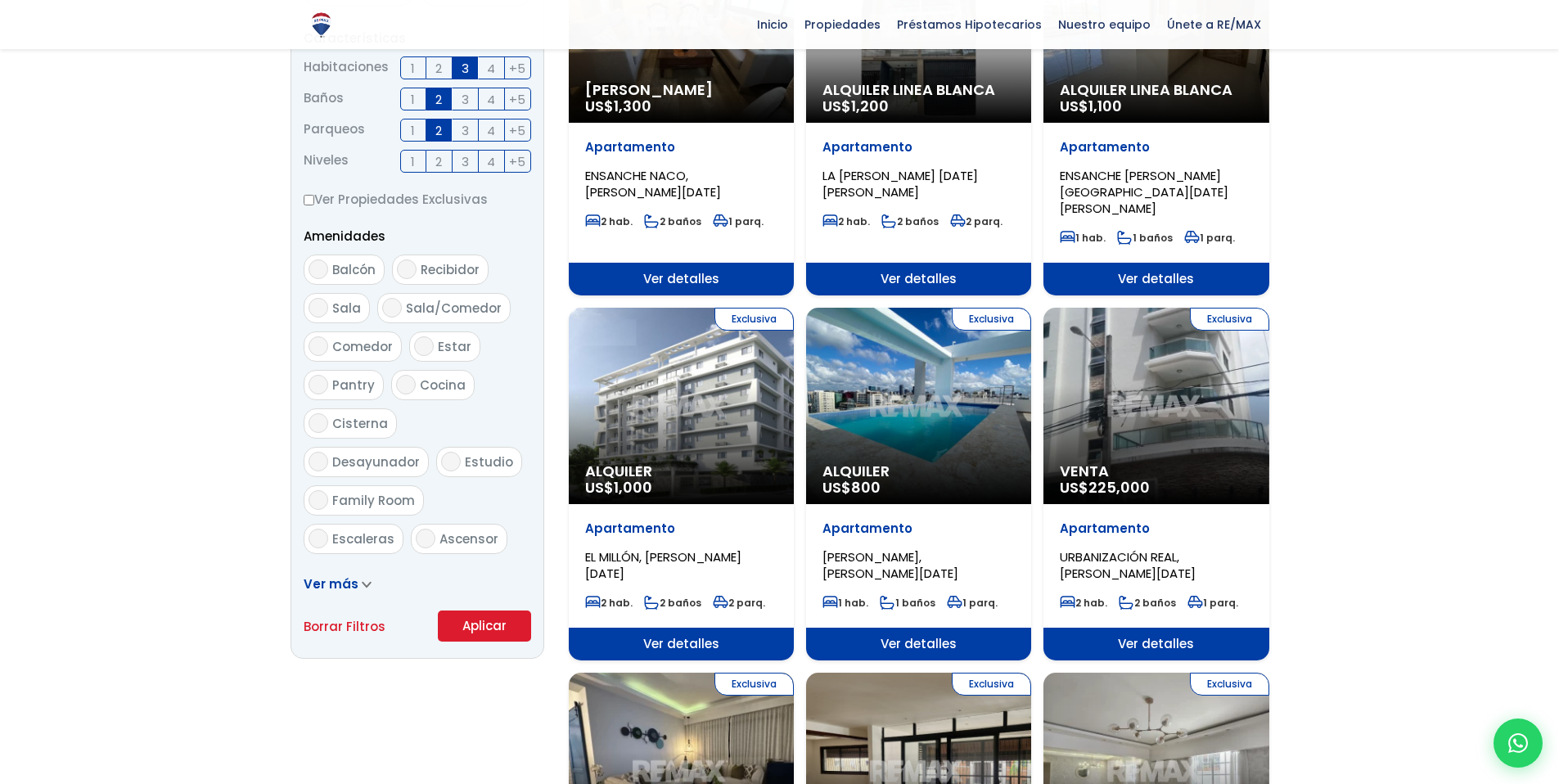
scroll to position [736, 0]
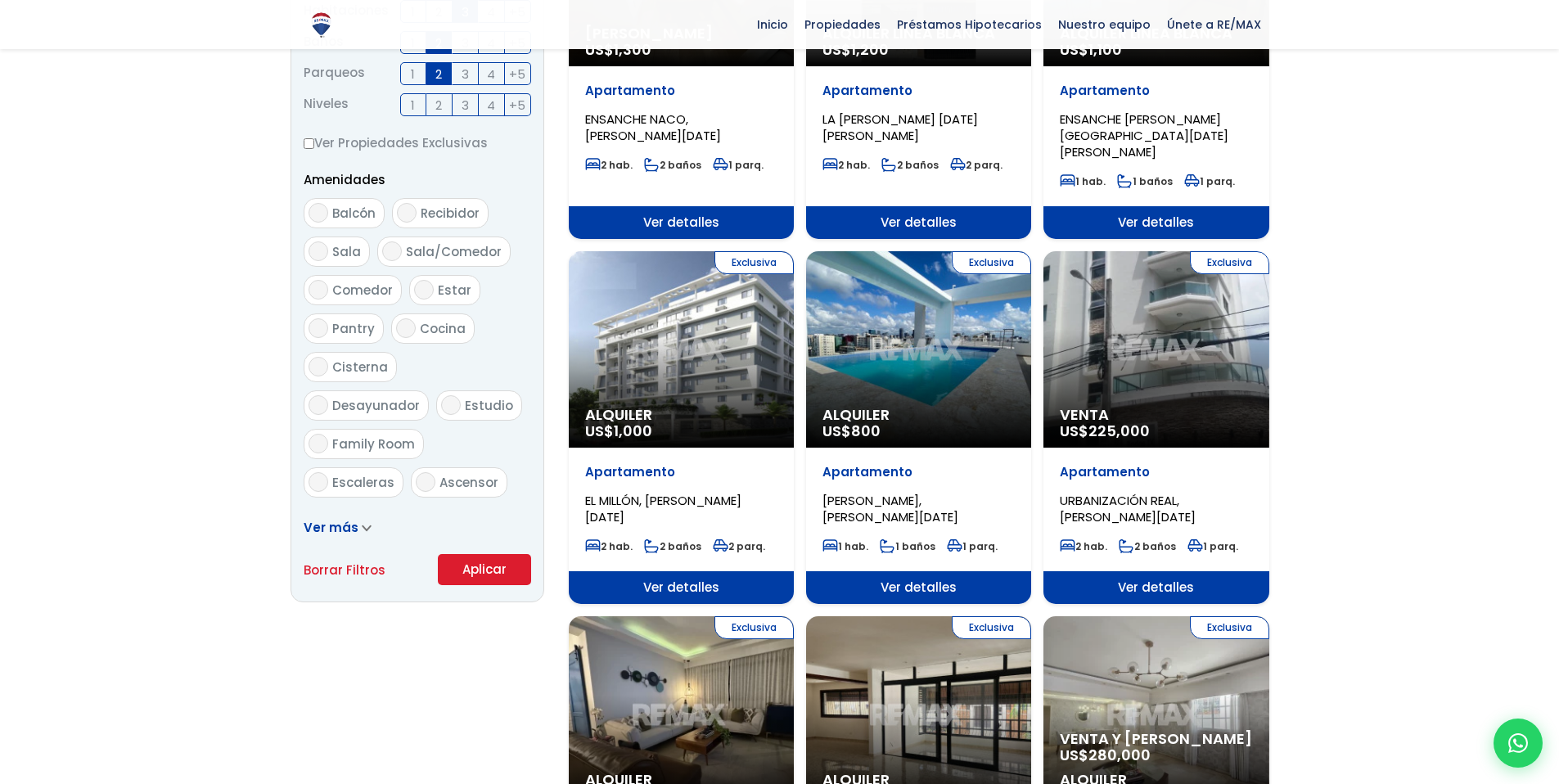
click at [326, 215] on input "Balcón" at bounding box center [318, 213] width 20 height 20
checkbox input "true"
click at [328, 433] on input "Family Room" at bounding box center [318, 443] width 20 height 20
checkbox input "true"
click at [441, 408] on input "Estudio" at bounding box center [451, 405] width 20 height 20
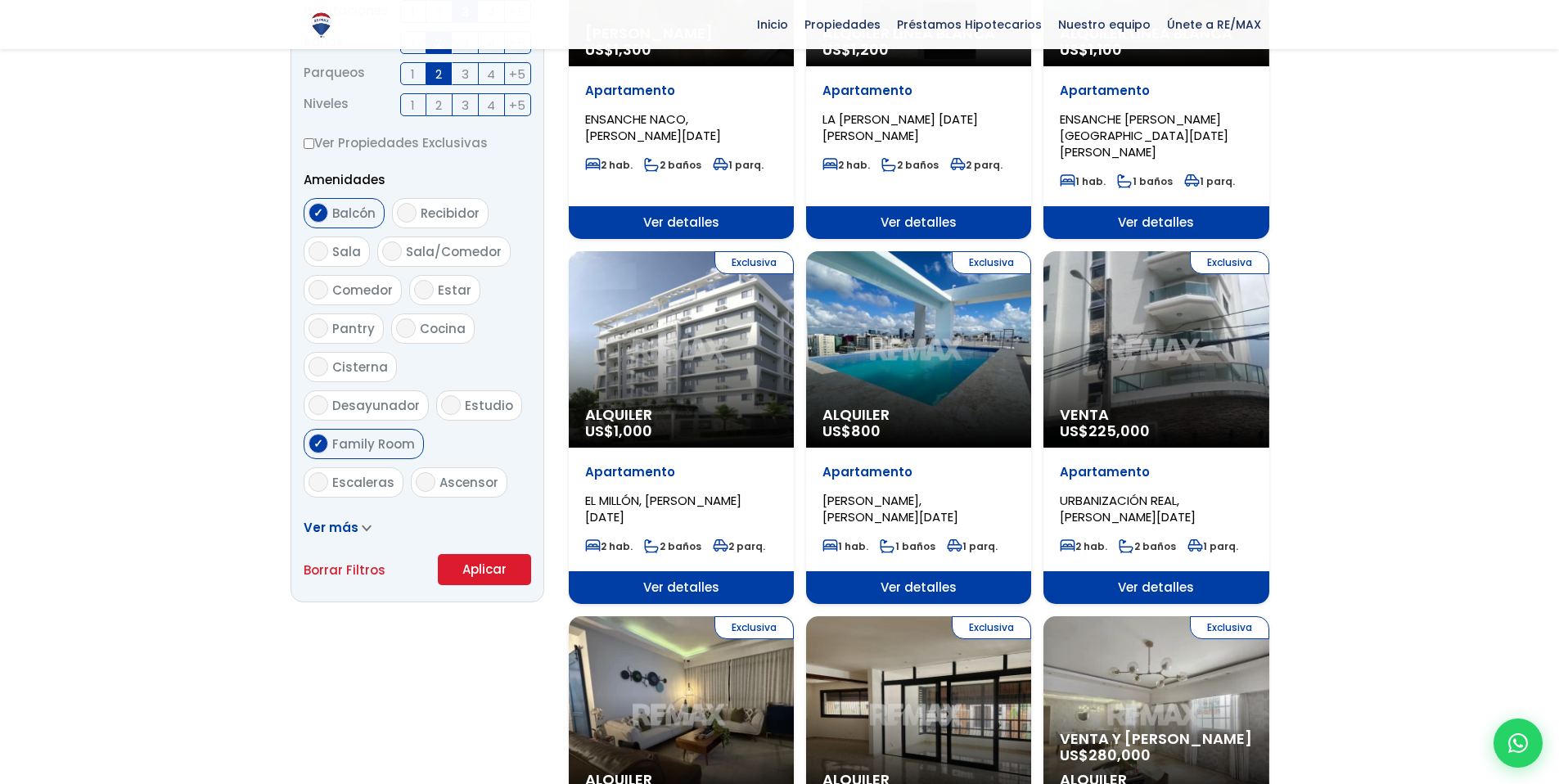
checkbox input "true"
click at [333, 512] on span "Terraza techada" at bounding box center [386, 520] width 108 height 17
click at [328, 511] on input "Terraza techada" at bounding box center [318, 521] width 20 height 20
checkbox input "true"
click at [463, 570] on button "Aplicar" at bounding box center [484, 568] width 93 height 31
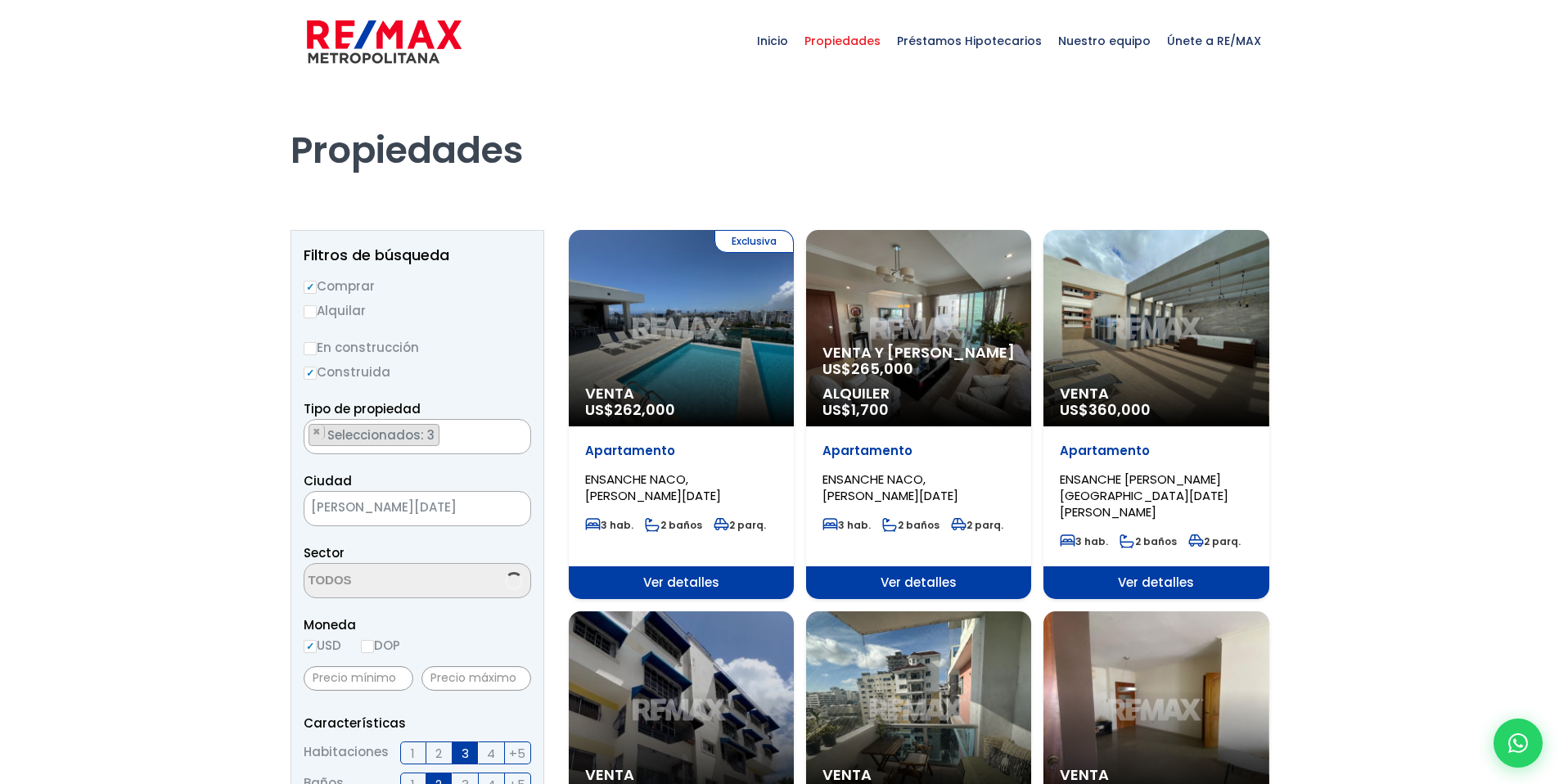
scroll to position [4571, 0]
select select "182"
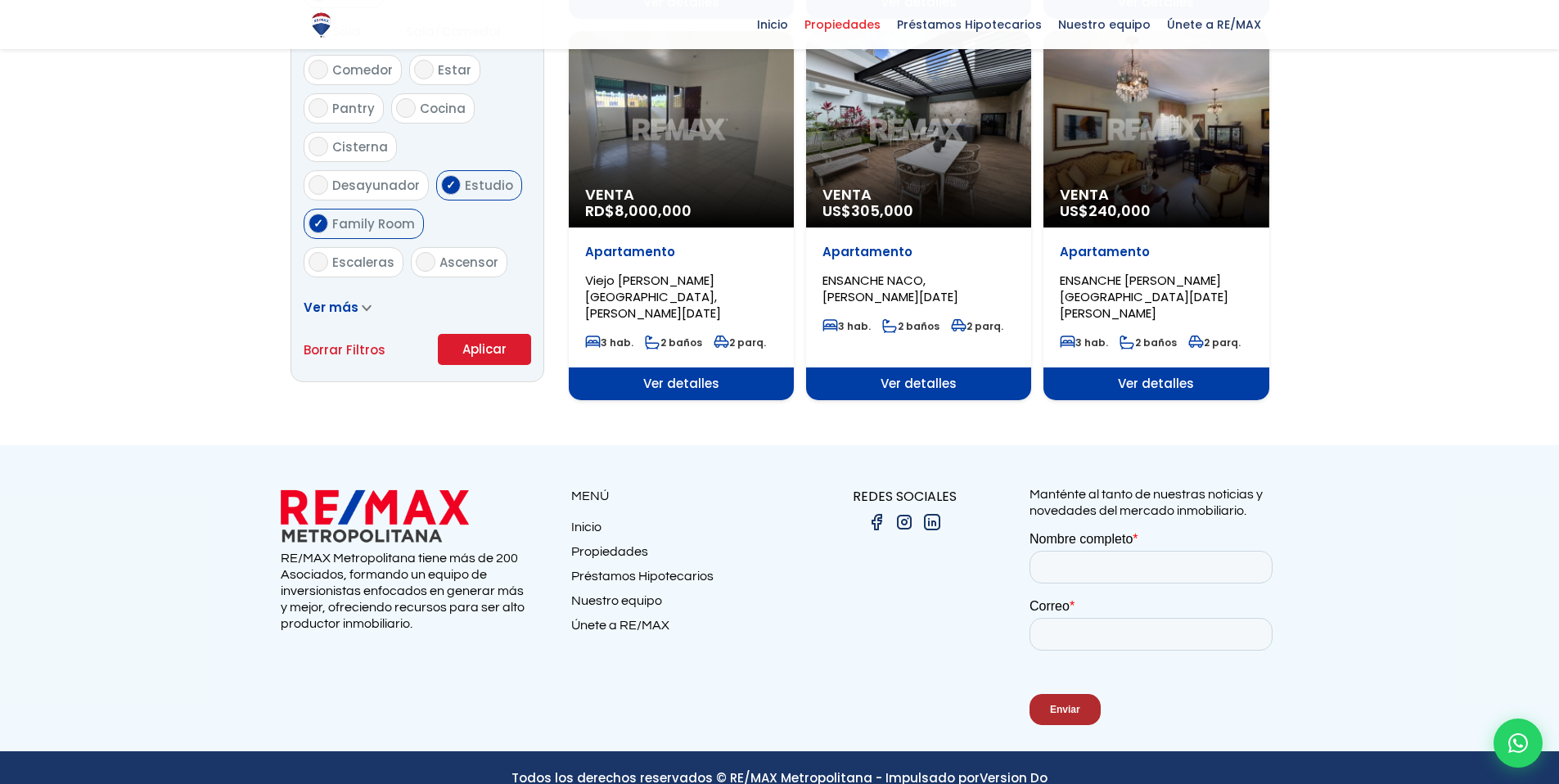
scroll to position [967, 0]
